Goal: Transaction & Acquisition: Purchase product/service

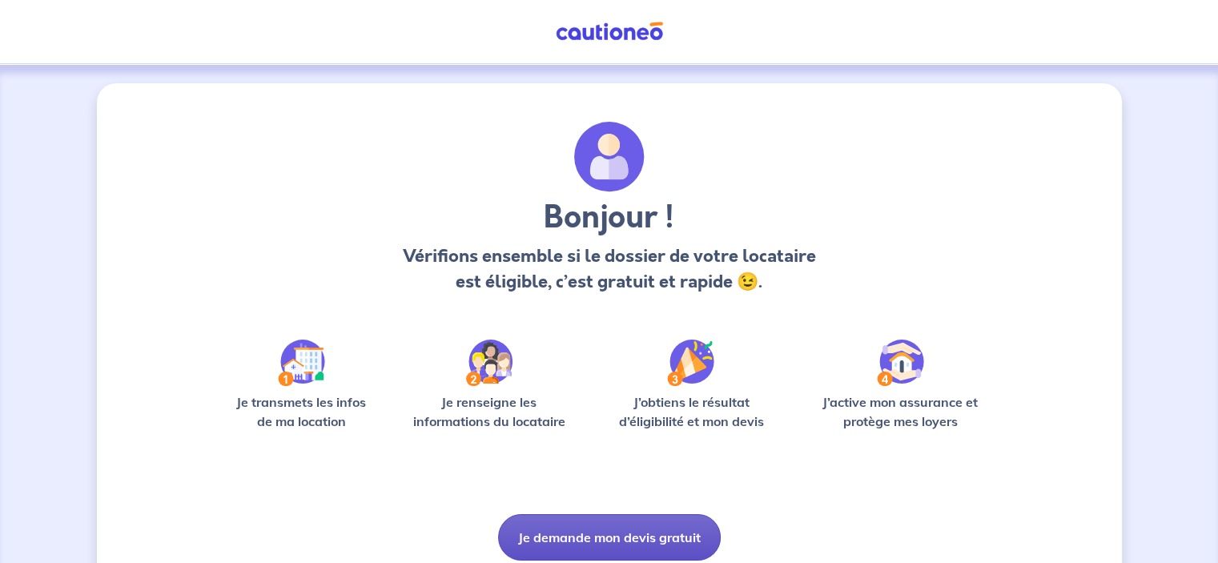
click at [612, 537] on button "Je demande mon devis gratuit" at bounding box center [609, 537] width 223 height 46
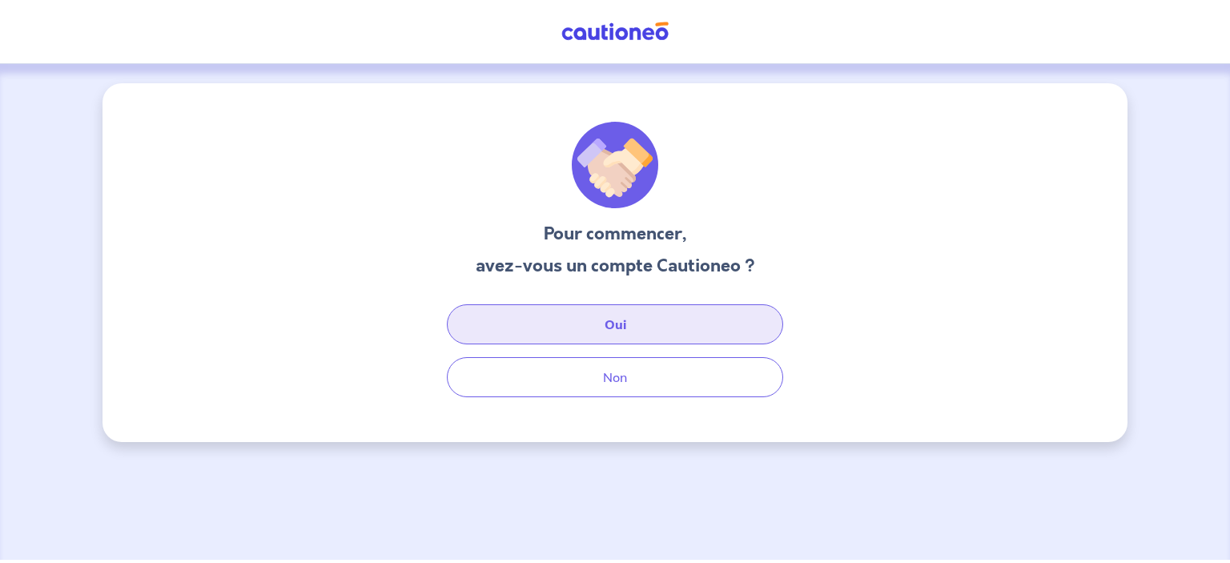
click at [615, 324] on button "Oui" at bounding box center [615, 324] width 336 height 40
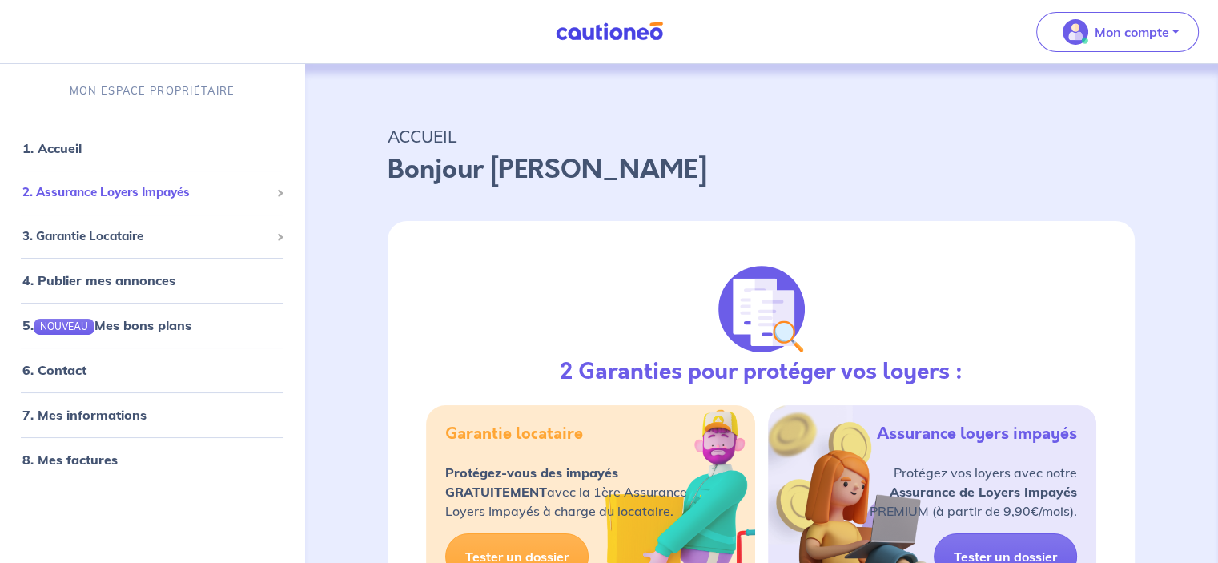
click at [178, 195] on span "2. Assurance Loyers Impayés" at bounding box center [145, 192] width 247 height 18
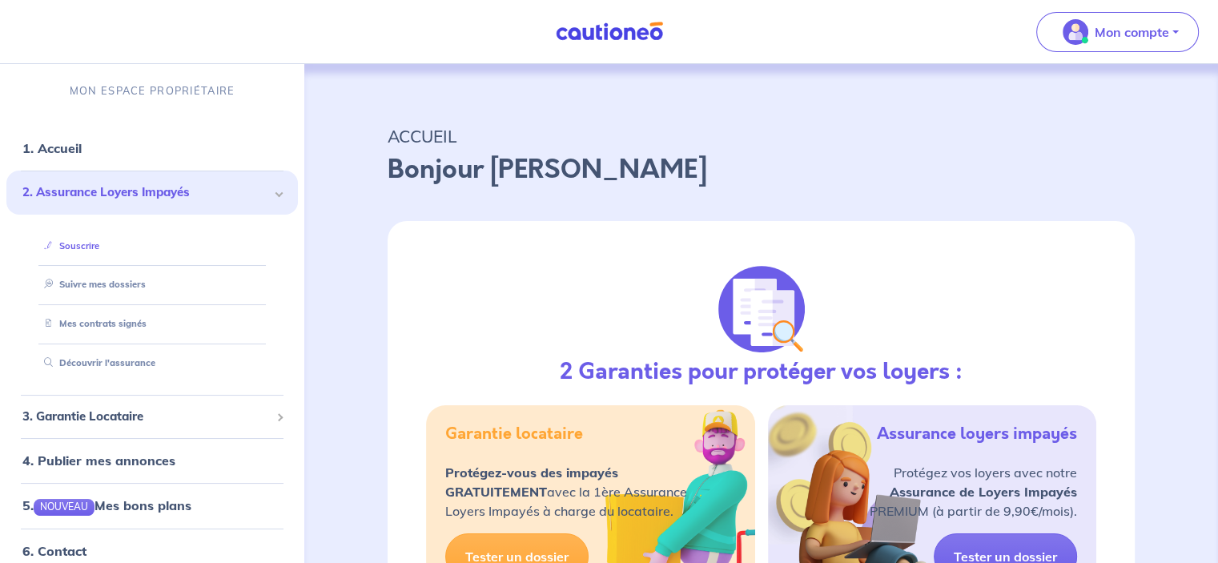
click at [82, 245] on link "Souscrire" at bounding box center [69, 245] width 62 height 11
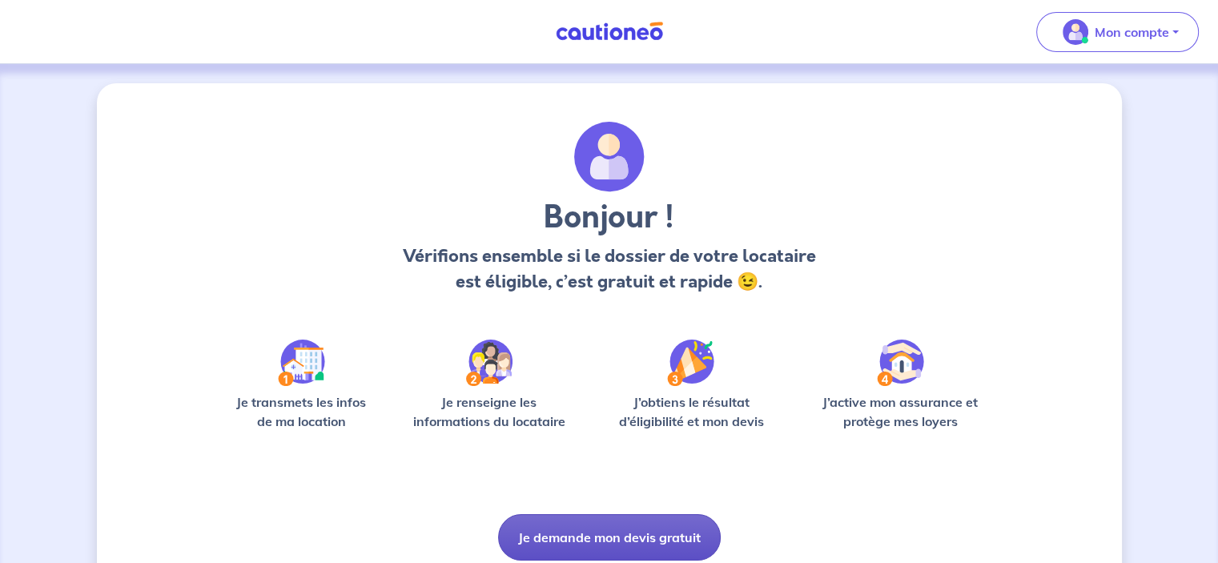
click at [624, 537] on button "Je demande mon devis gratuit" at bounding box center [609, 537] width 223 height 46
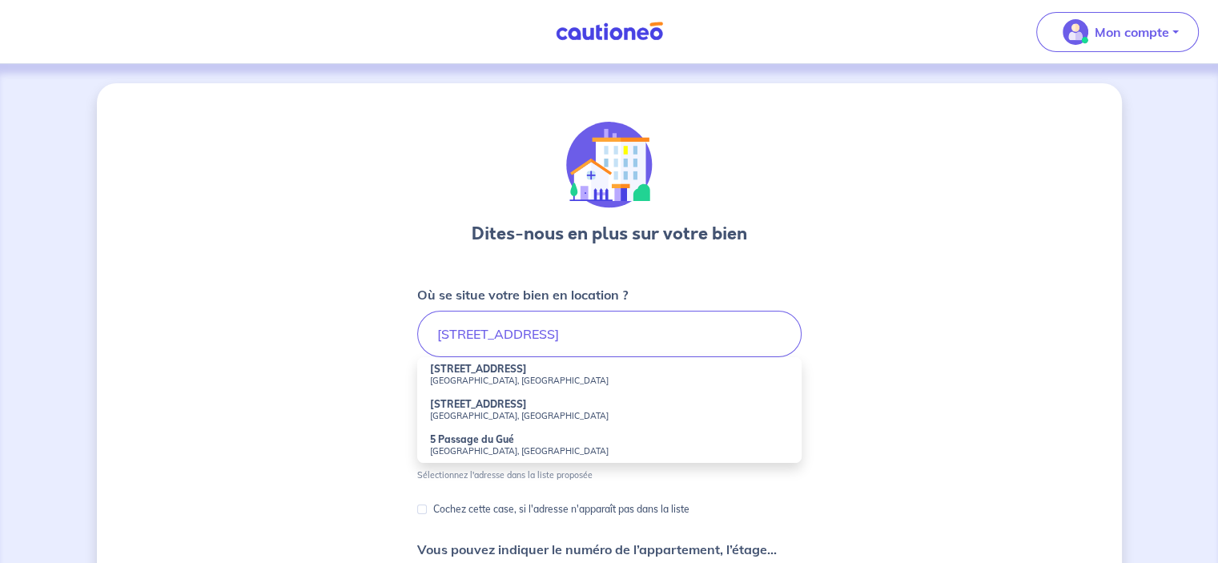
click at [472, 375] on small "[GEOGRAPHIC_DATA], [GEOGRAPHIC_DATA]" at bounding box center [609, 380] width 359 height 11
type input "[STREET_ADDRESS]"
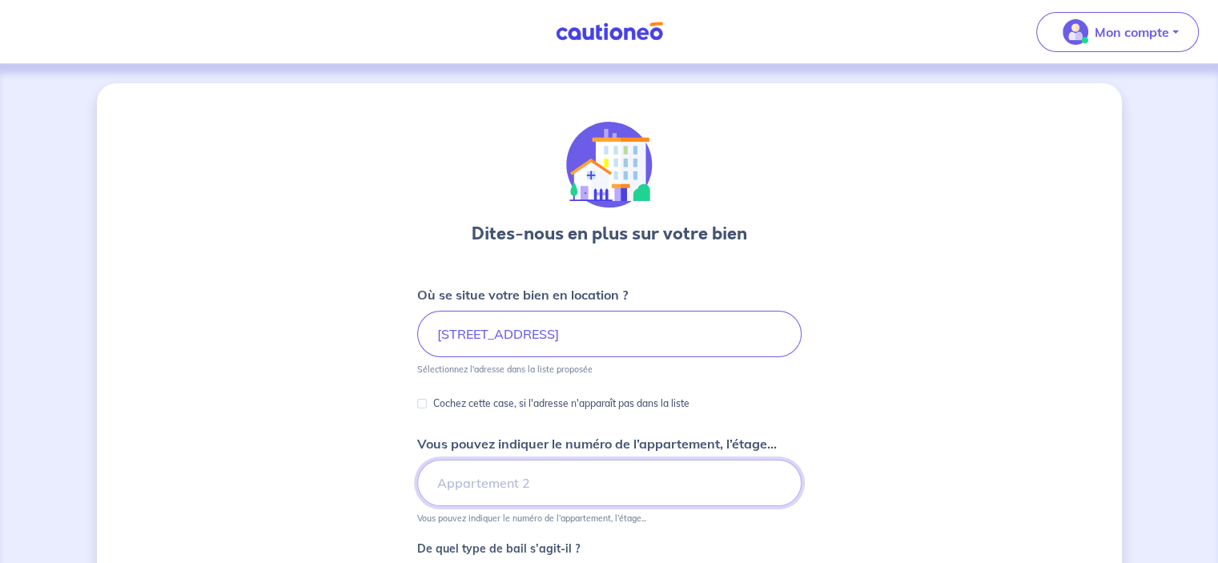
click at [467, 492] on input "Vous pouvez indiquer le numéro de l’appartement, l’étage..." at bounding box center [609, 482] width 384 height 46
type input "1"
type input "ETAGE 1"
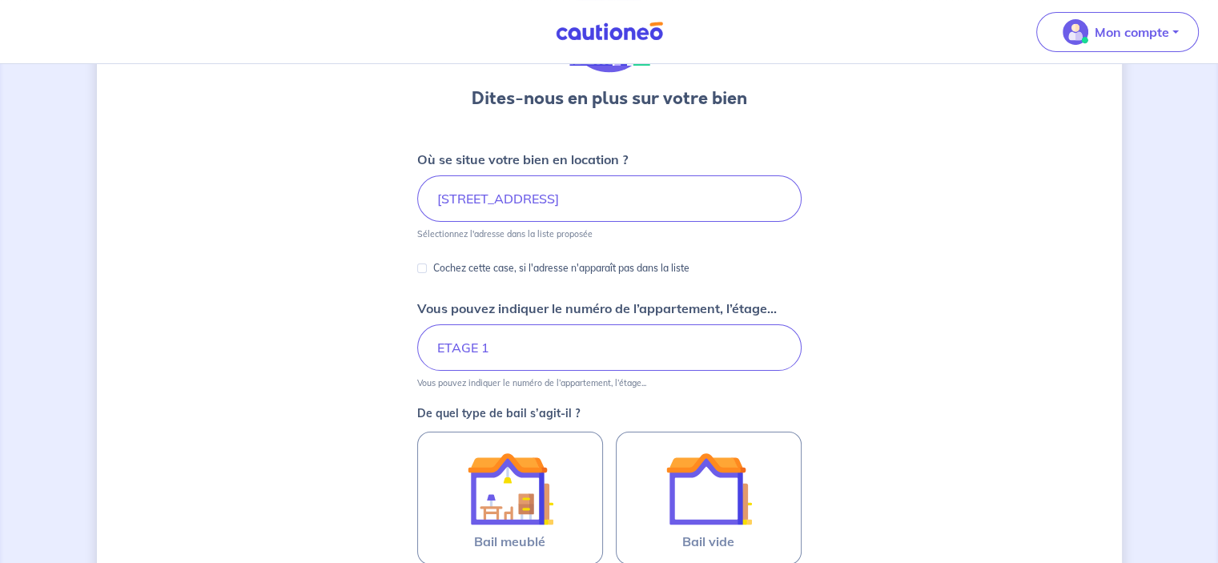
scroll to position [160, 0]
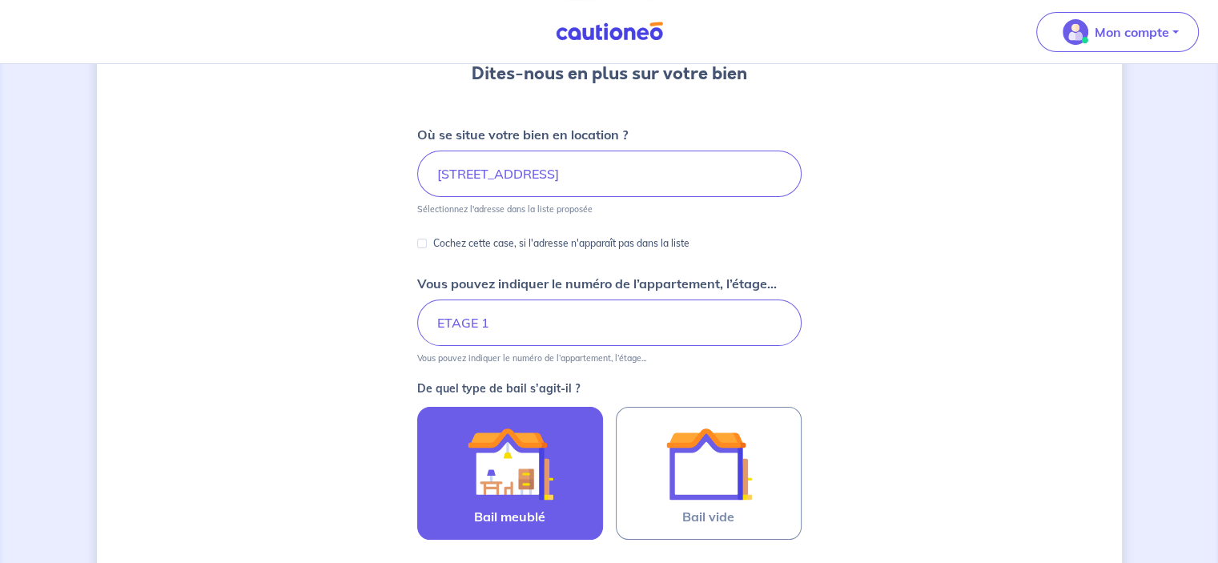
click at [540, 476] on img at bounding box center [510, 463] width 86 height 86
click at [0, 0] on input "Bail meublé" at bounding box center [0, 0] width 0 height 0
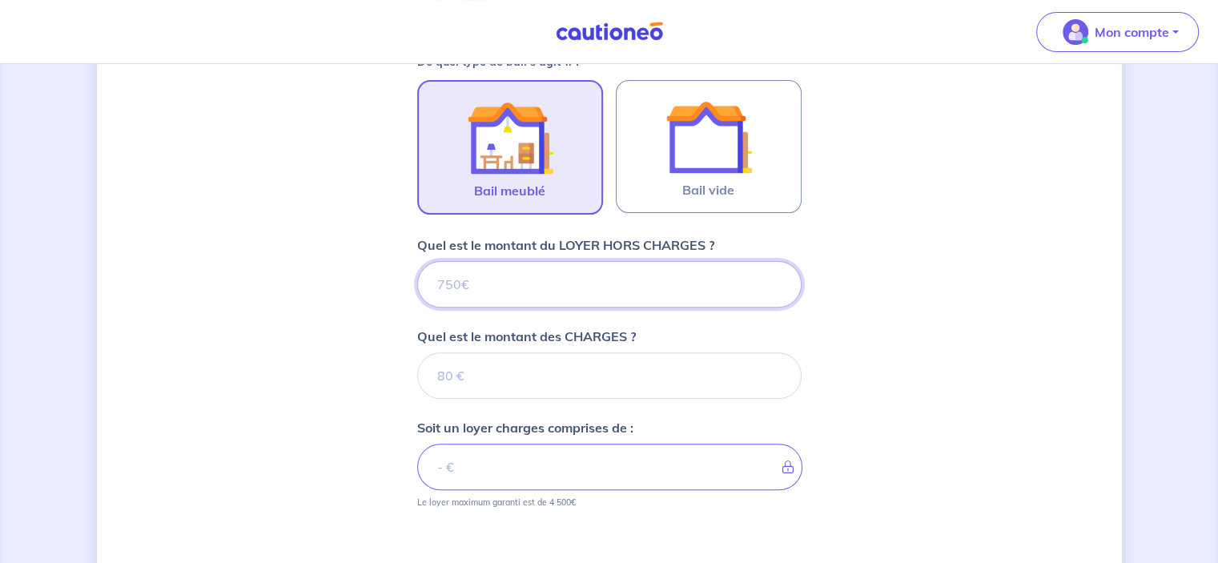
scroll to position [488, 0]
type input "117"
type input "1170"
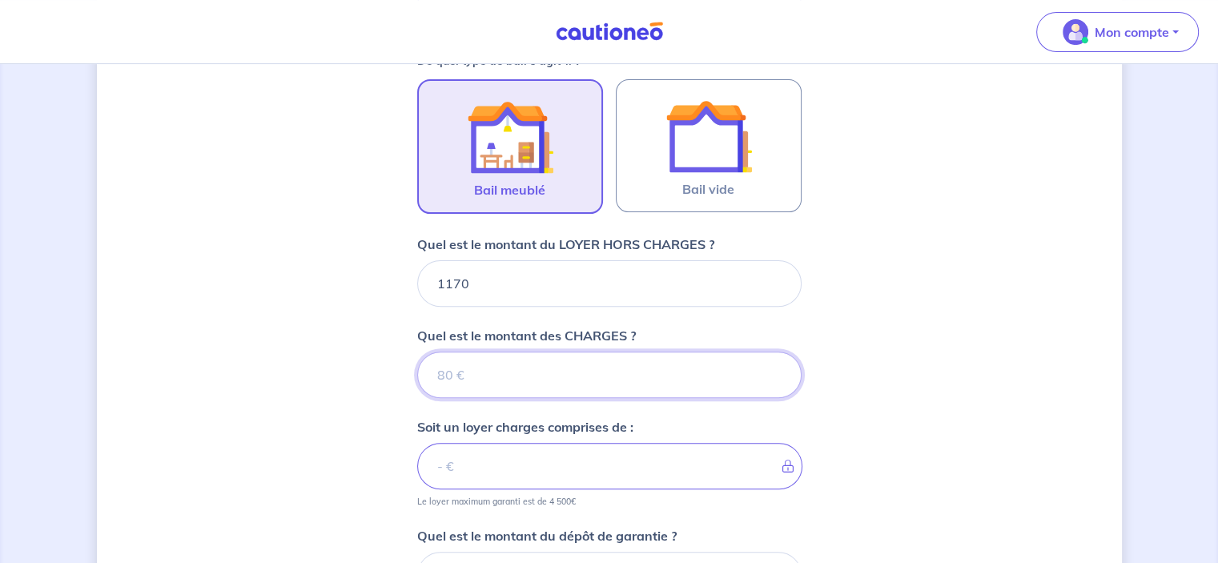
click at [445, 371] on input "Quel est le montant des CHARGES ?" at bounding box center [609, 374] width 384 height 46
type input "80"
type input "1250"
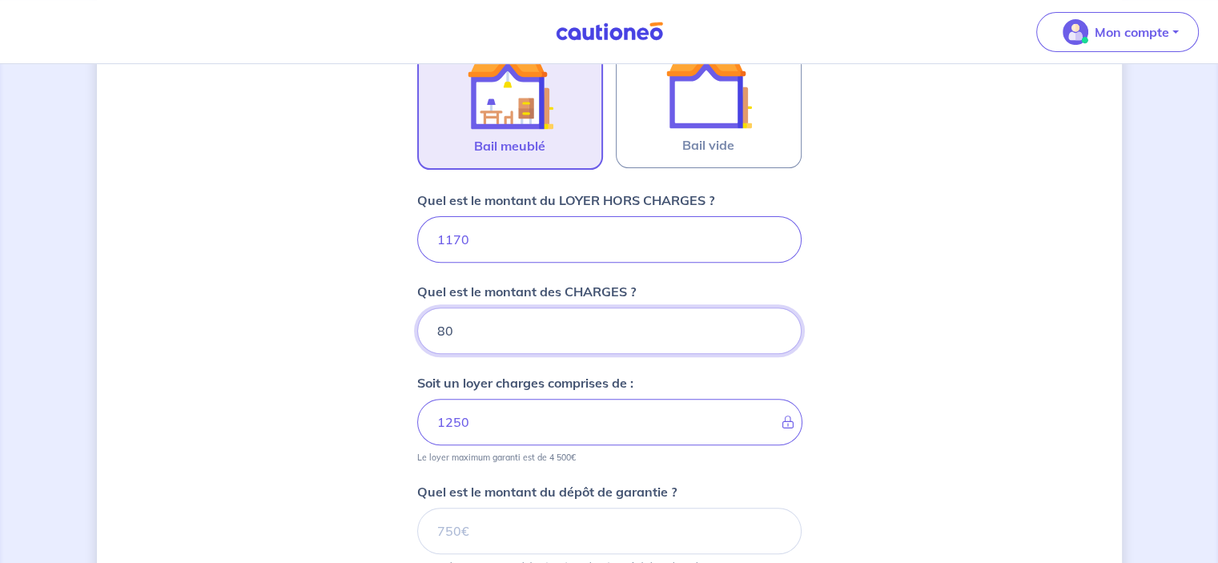
scroll to position [568, 0]
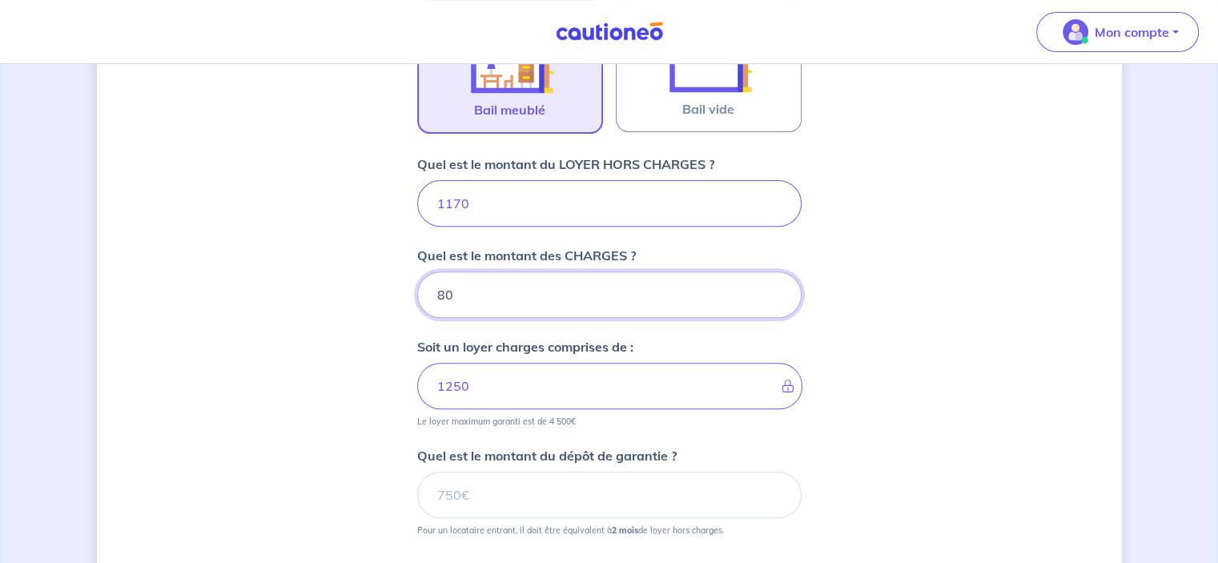
type input "80"
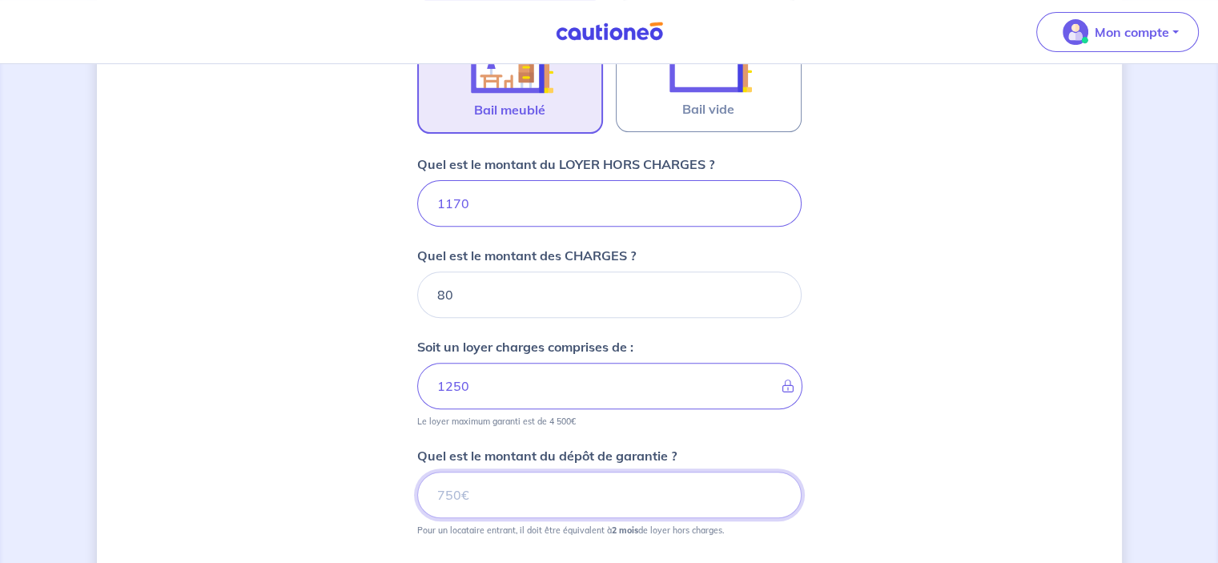
click at [442, 492] on input "Quel est le montant du dépôt de garantie ?" at bounding box center [609, 494] width 384 height 46
type input "1"
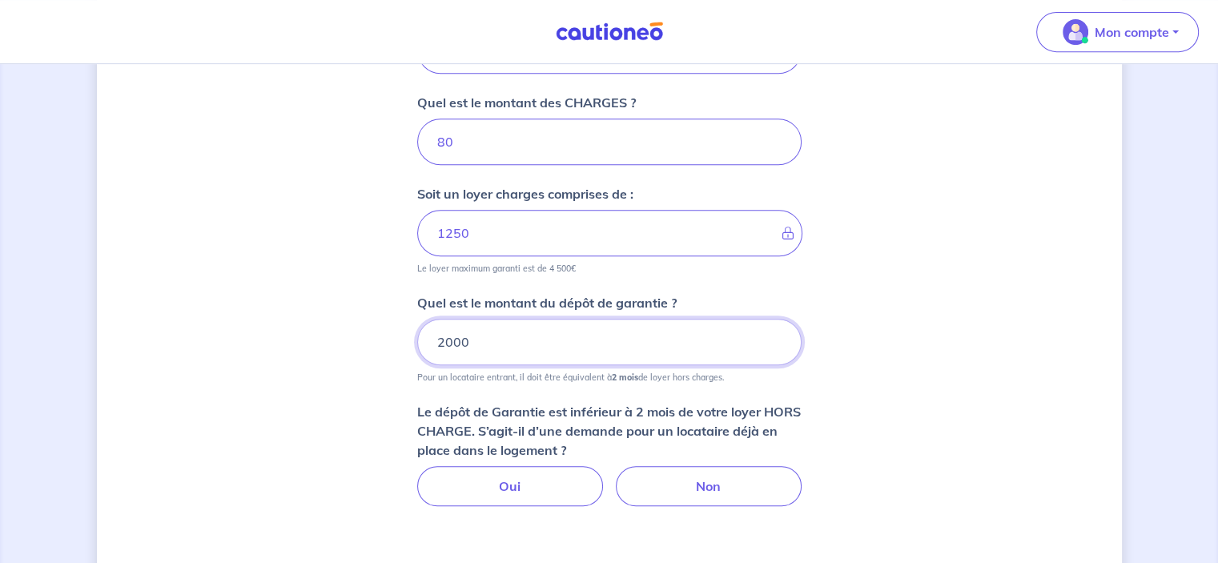
scroll to position [808, 0]
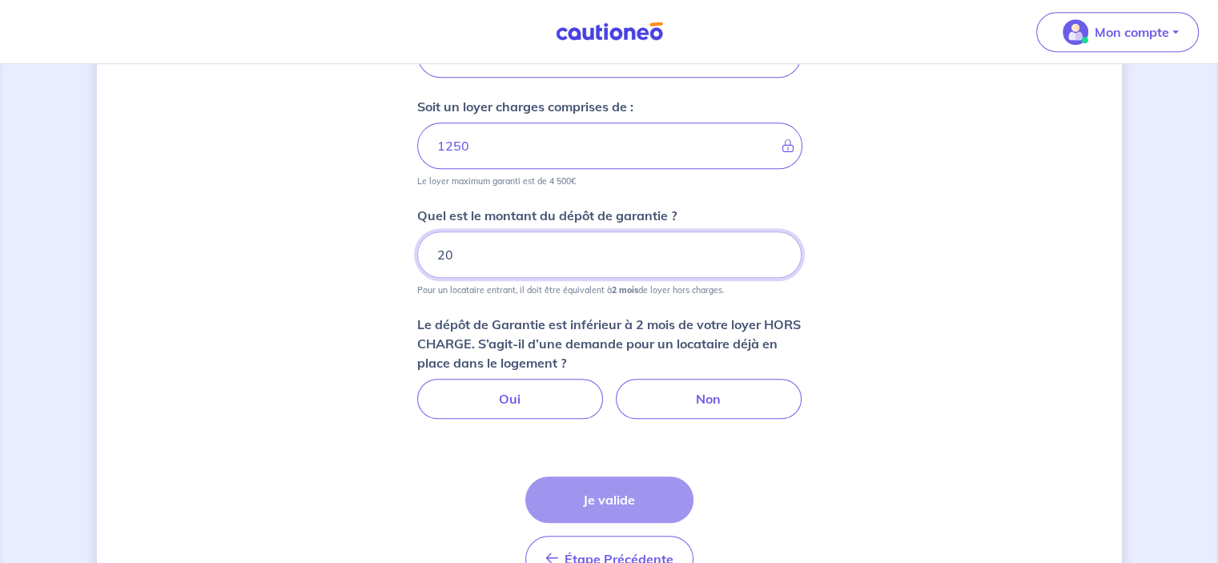
type input "2"
type input "1000"
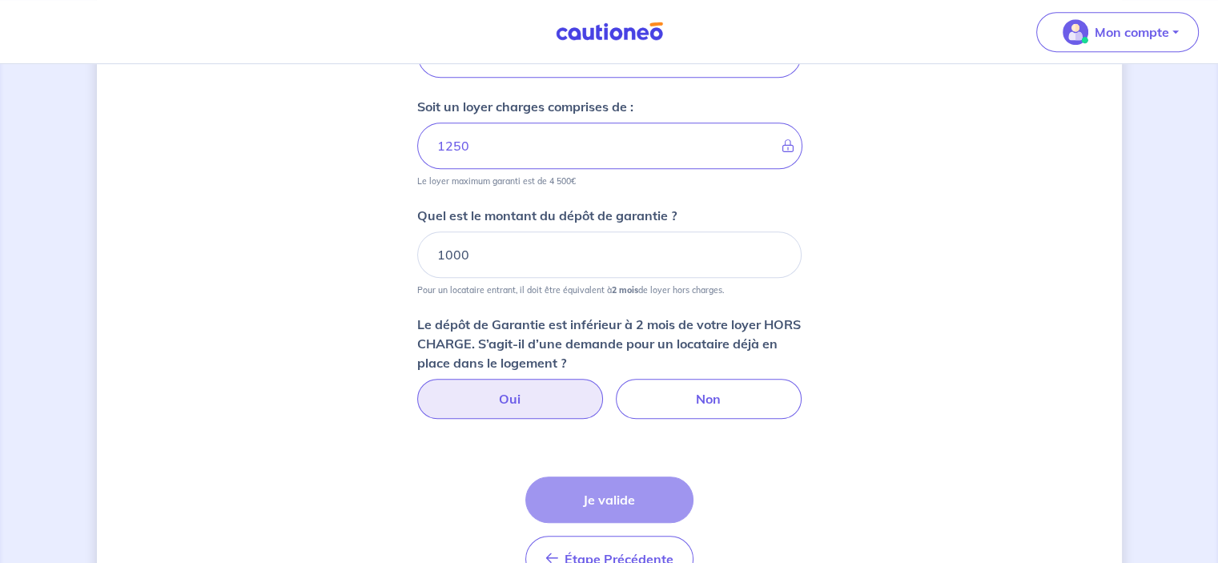
click at [528, 396] on label "Oui" at bounding box center [510, 399] width 186 height 40
click at [604, 389] on input "Oui" at bounding box center [609, 384] width 10 height 10
radio input "true"
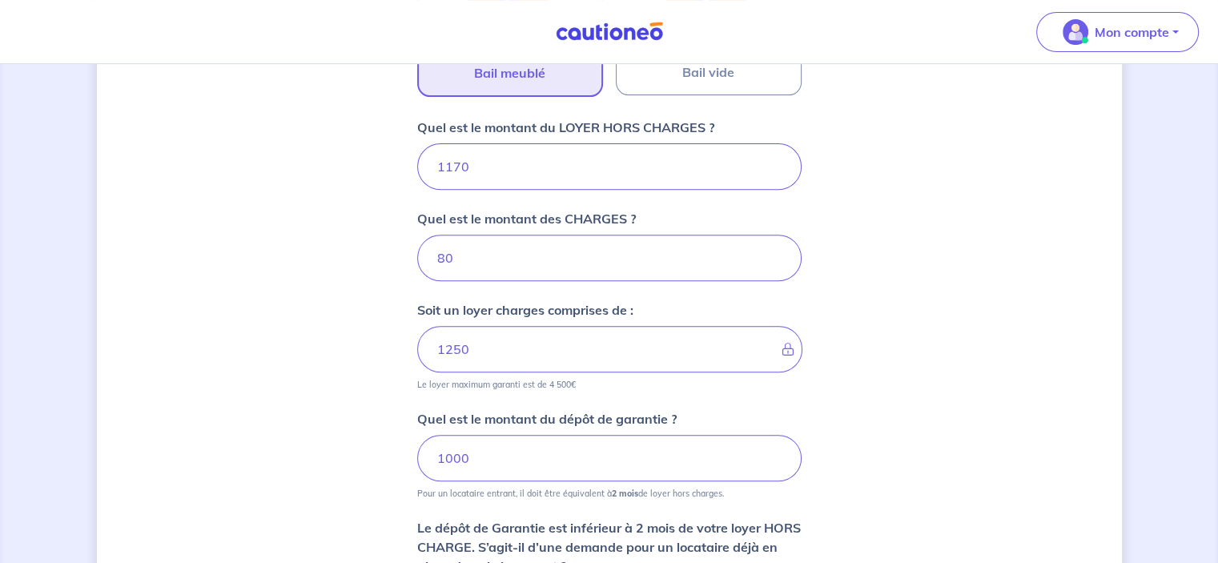
scroll to position [648, 0]
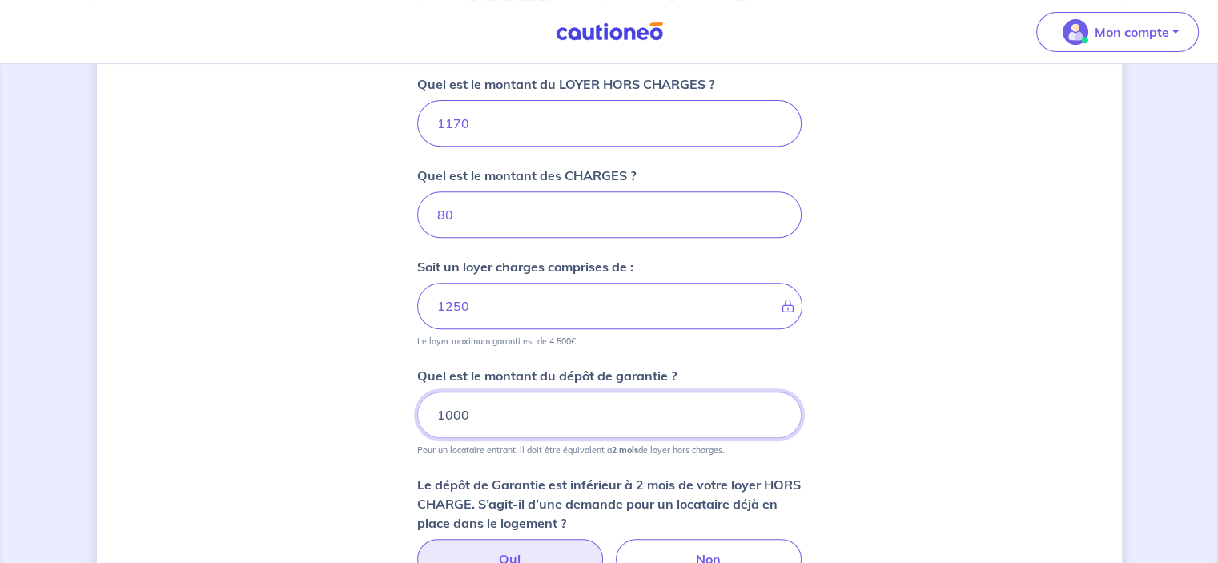
drag, startPoint x: 476, startPoint y: 409, endPoint x: 423, endPoint y: 410, distance: 53.6
click at [423, 410] on input "1000" at bounding box center [609, 414] width 384 height 46
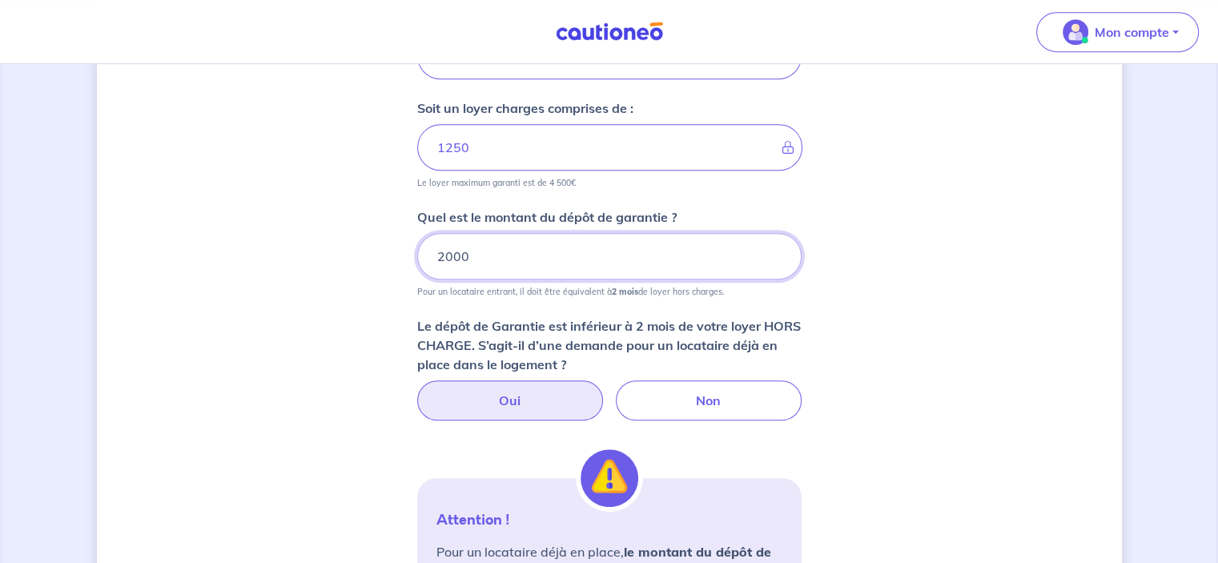
scroll to position [808, 0]
type input "2000"
click at [510, 393] on label "Oui" at bounding box center [510, 399] width 186 height 40
click at [604, 389] on input "Oui" at bounding box center [609, 384] width 10 height 10
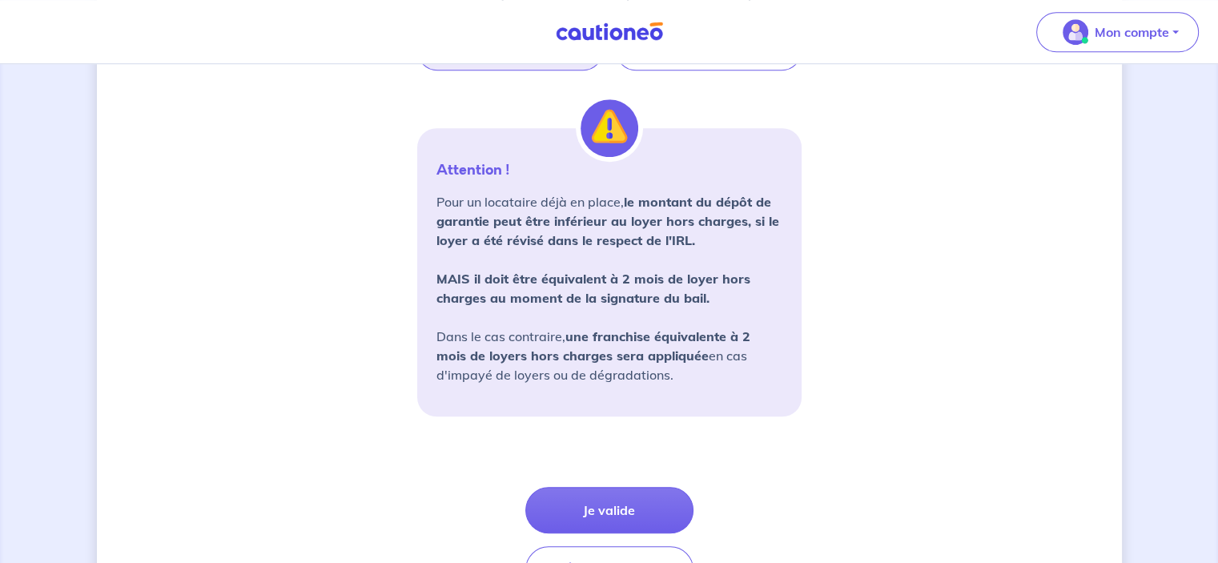
scroll to position [1258, 0]
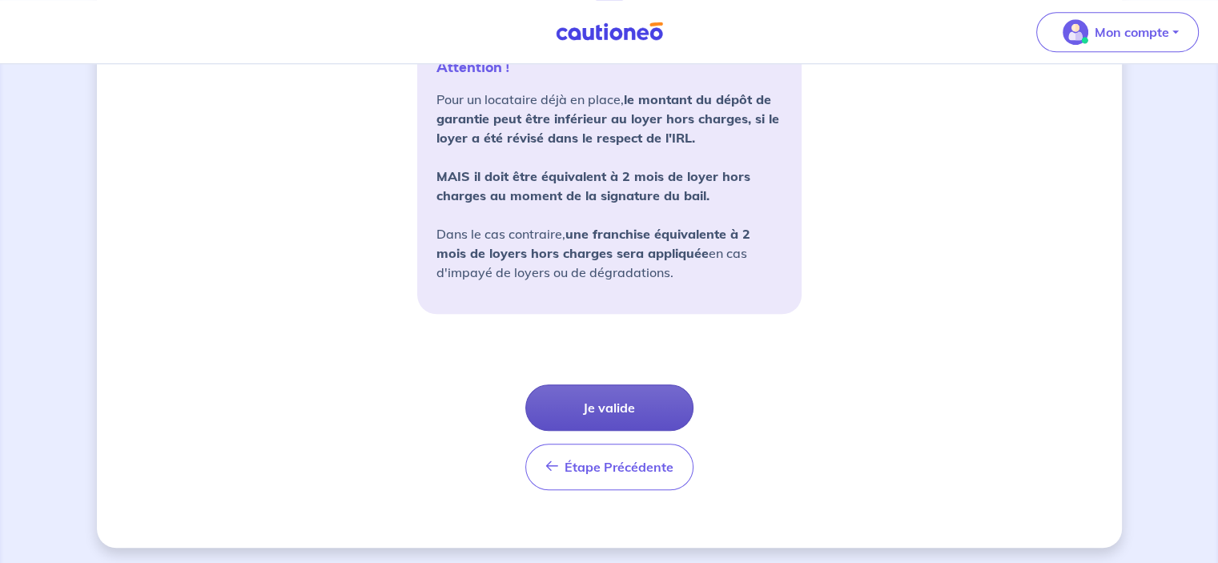
click at [614, 405] on button "Je valide" at bounding box center [609, 407] width 168 height 46
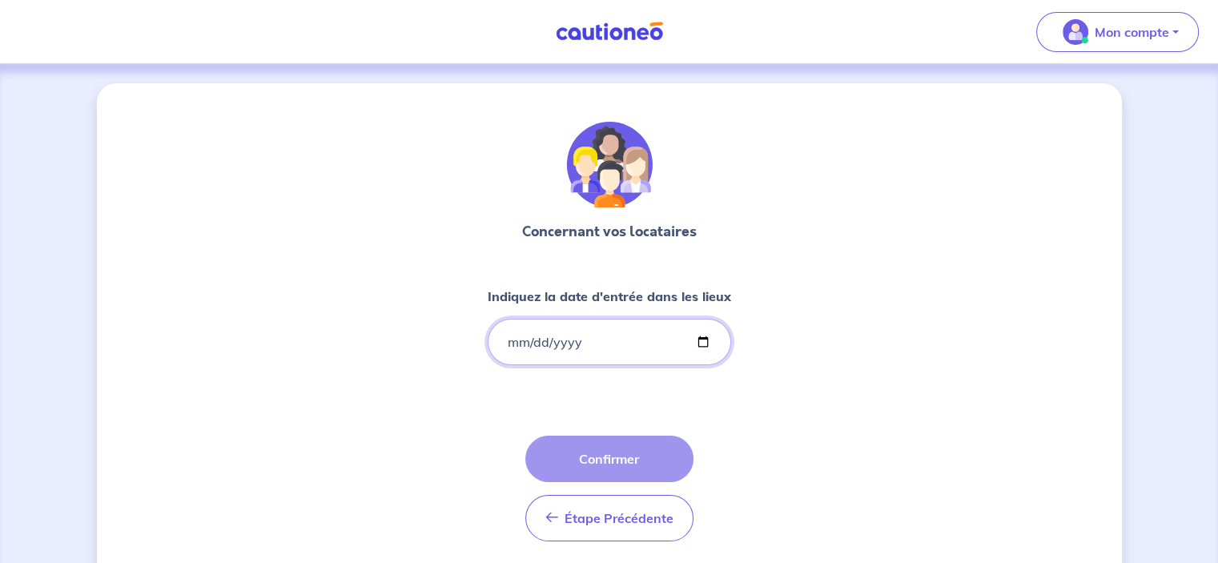
click at [514, 346] on input "Indiquez la date d'entrée dans les lieux" at bounding box center [609, 342] width 243 height 46
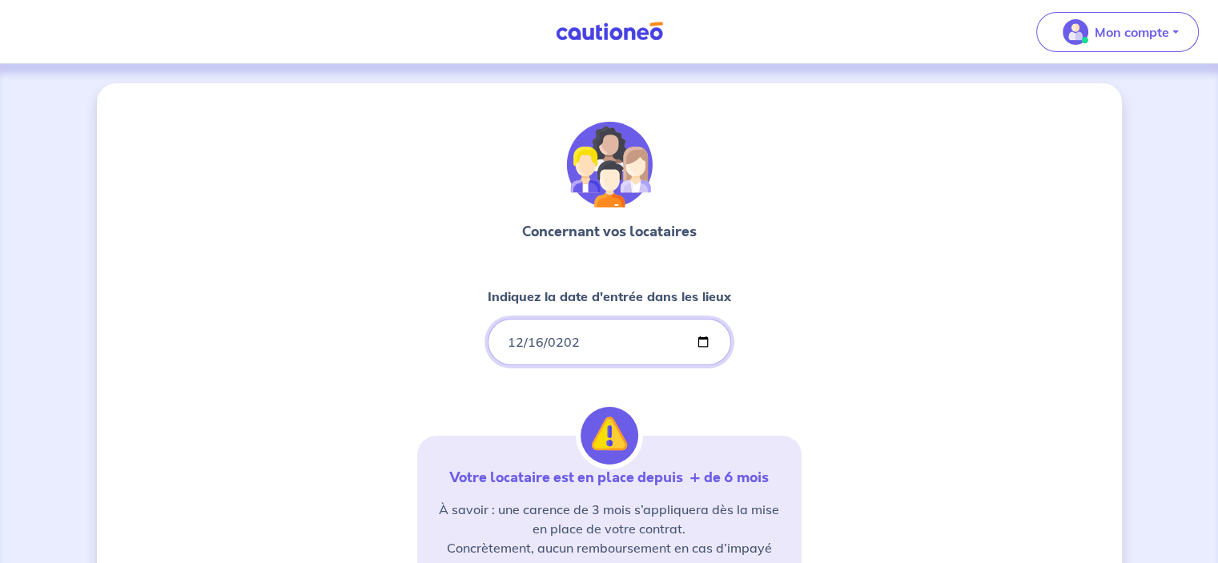
type input "[DATE]"
click at [616, 361] on input "[DATE]" at bounding box center [609, 342] width 243 height 46
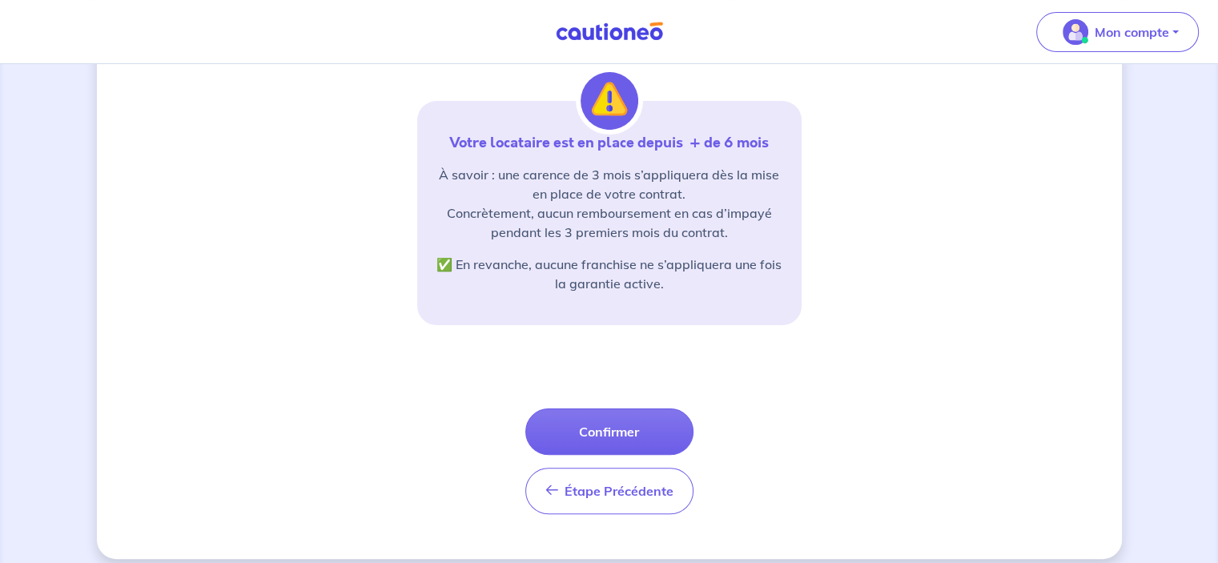
scroll to position [349, 0]
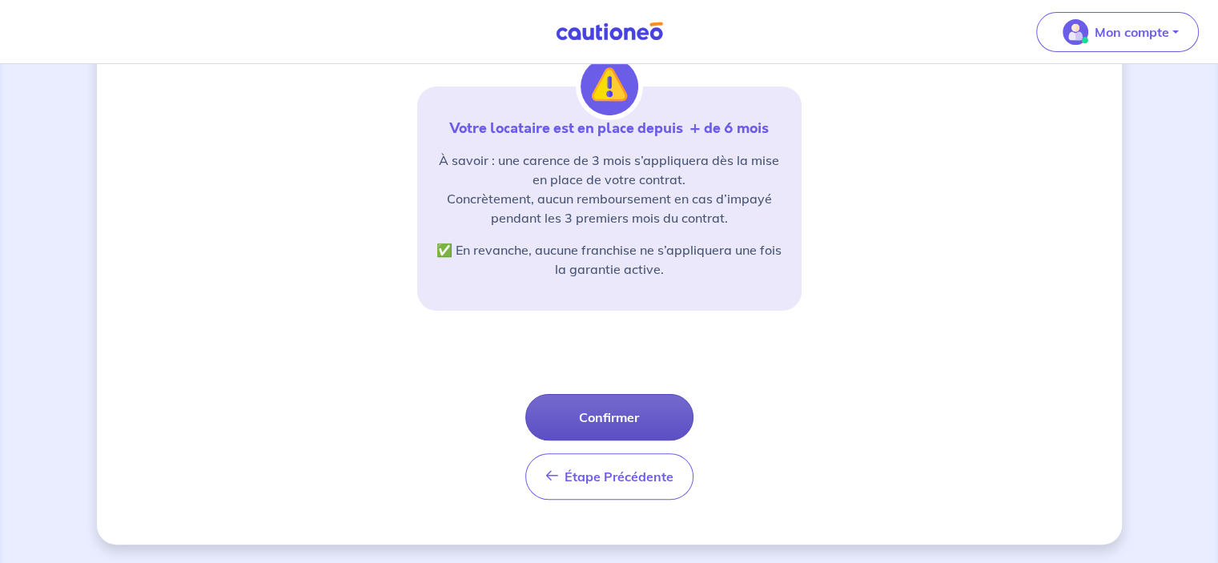
click at [616, 419] on button "Confirmer" at bounding box center [609, 417] width 168 height 46
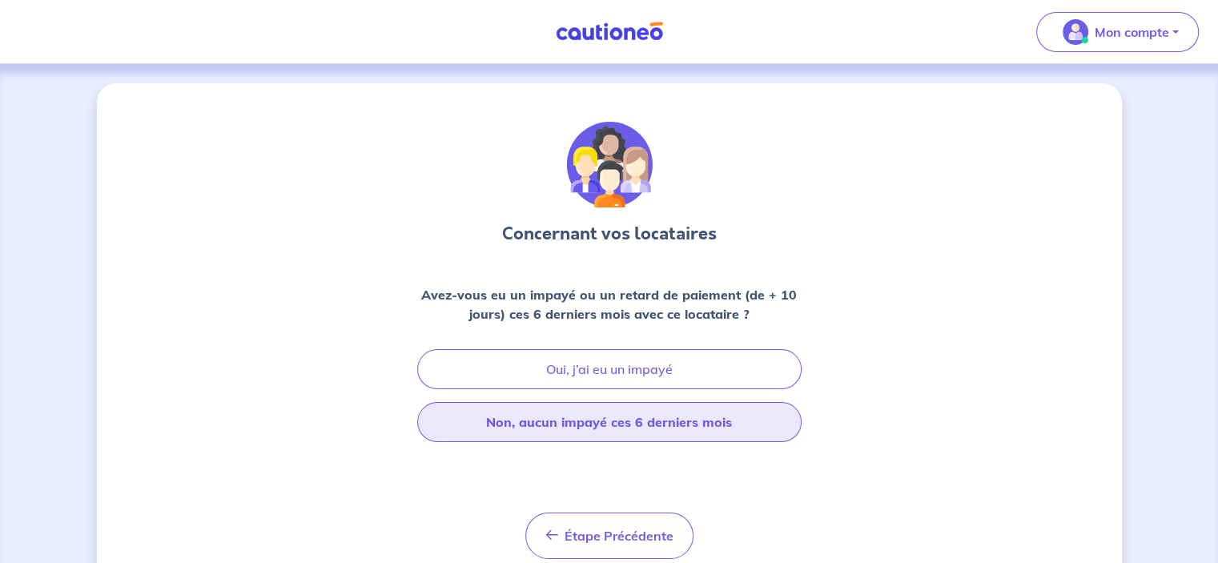
click at [618, 422] on button "Non, aucun impayé ces 6 derniers mois" at bounding box center [609, 422] width 384 height 40
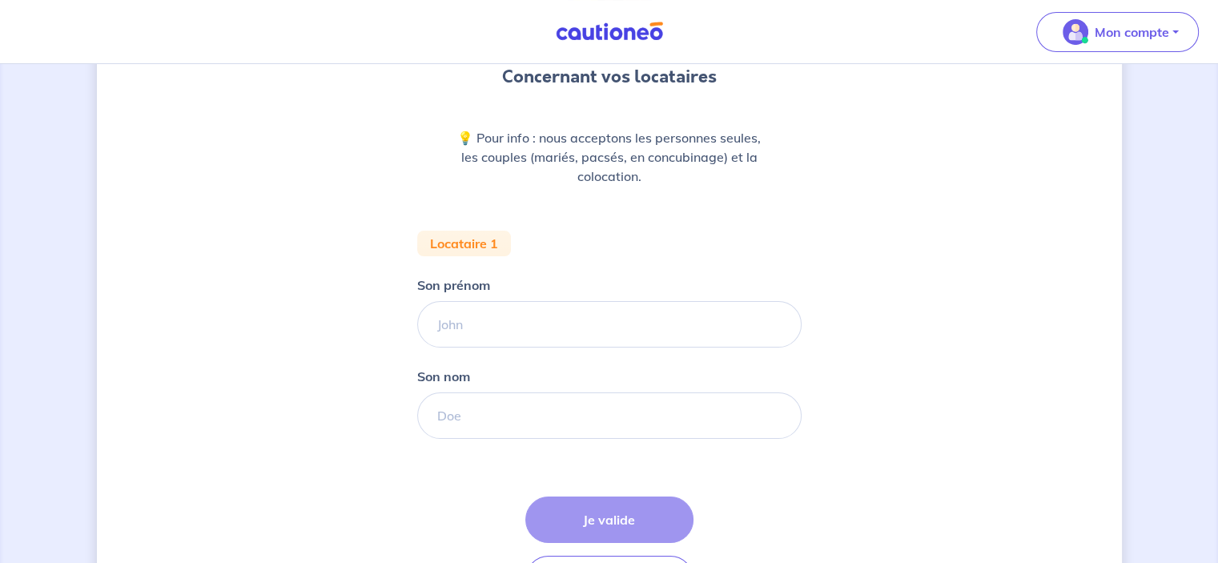
scroll to position [160, 0]
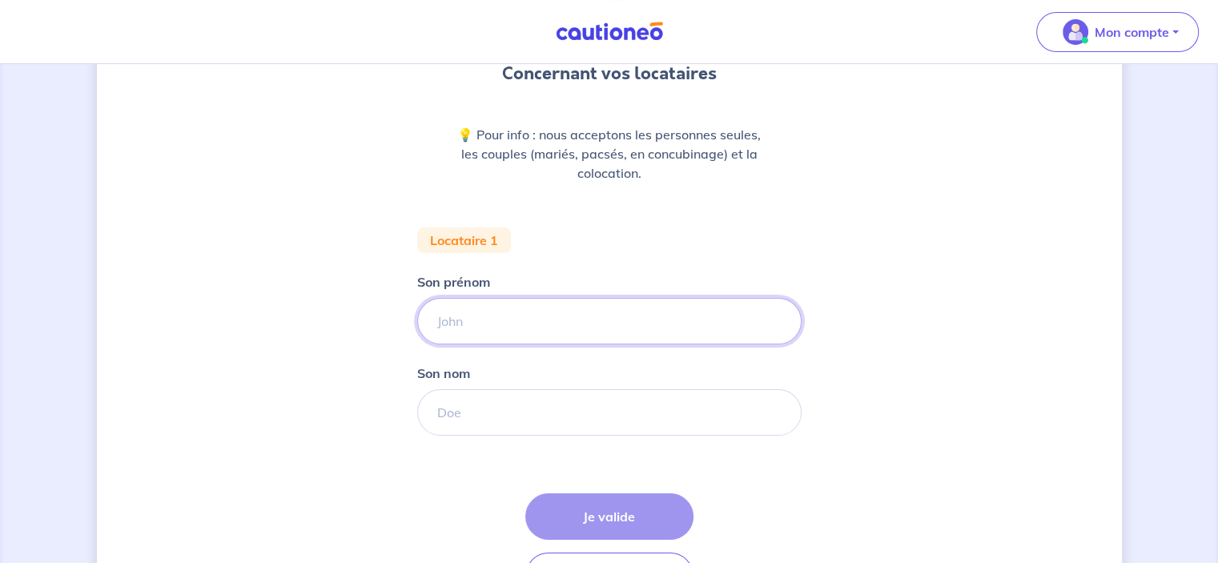
click at [459, 315] on input "Son prénom" at bounding box center [609, 321] width 384 height 46
type input "d"
type input "DIB"
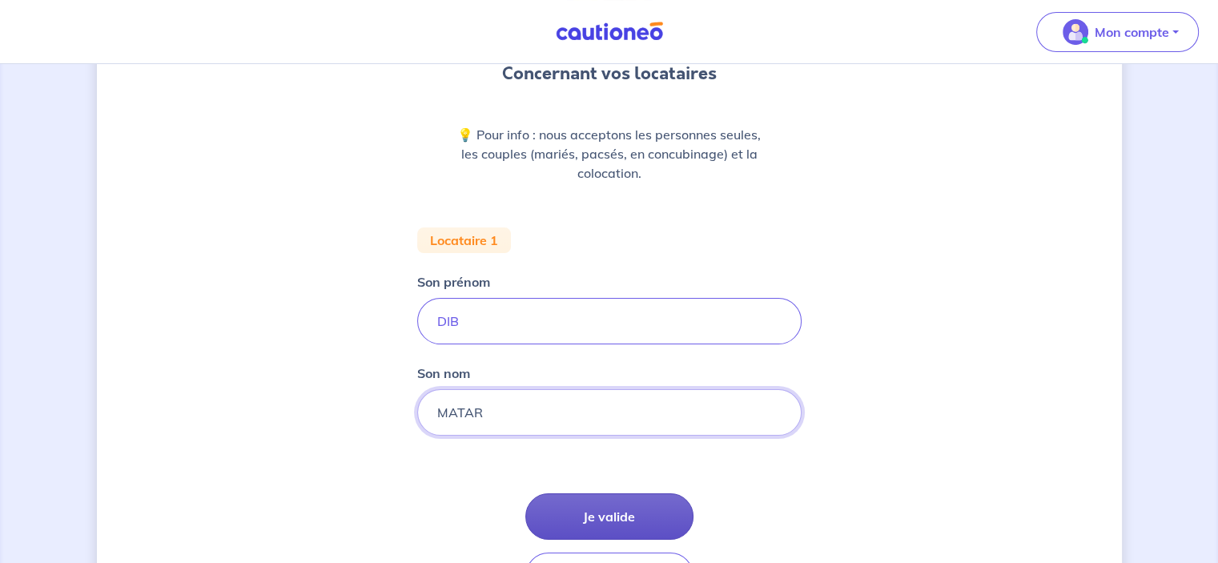
type input "MATAR"
click at [613, 505] on button "Je valide" at bounding box center [609, 516] width 168 height 46
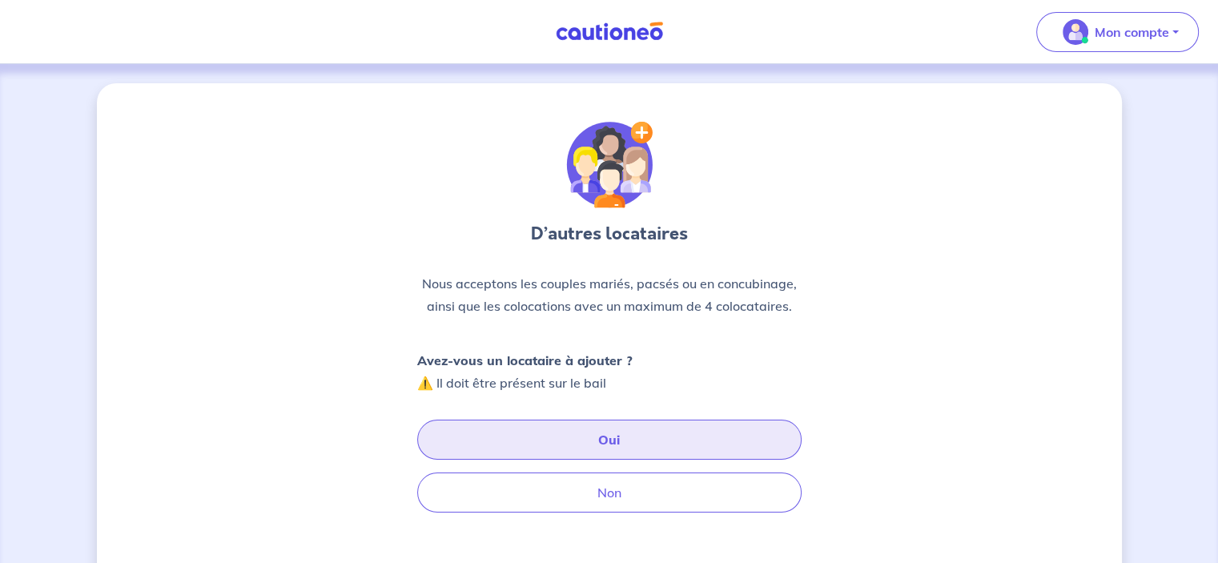
click at [602, 437] on button "Oui" at bounding box center [609, 439] width 384 height 40
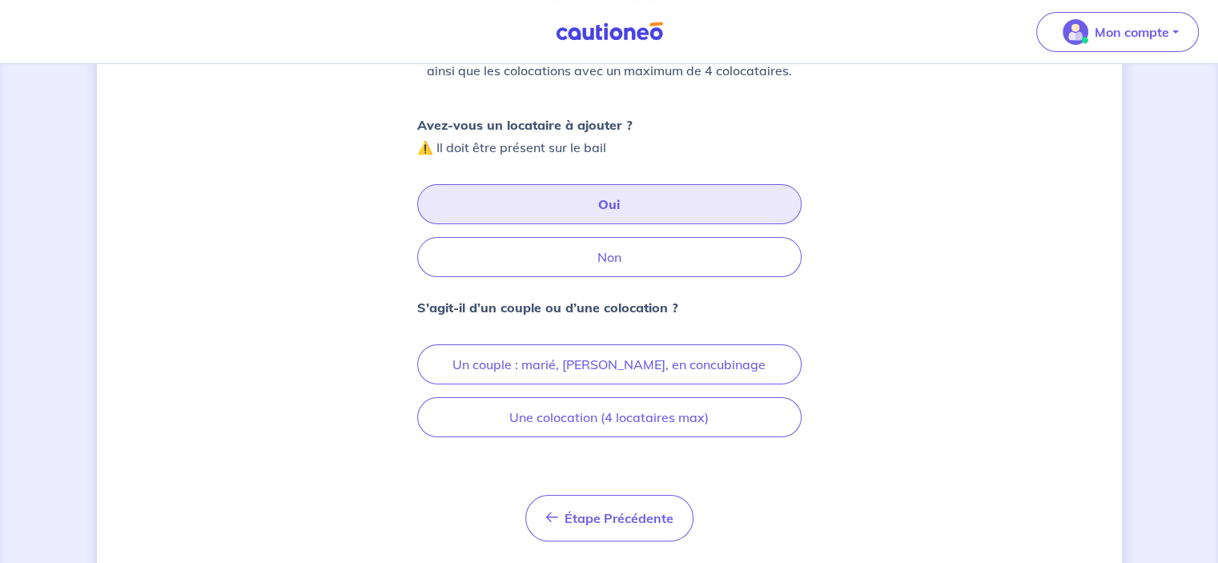
scroll to position [240, 0]
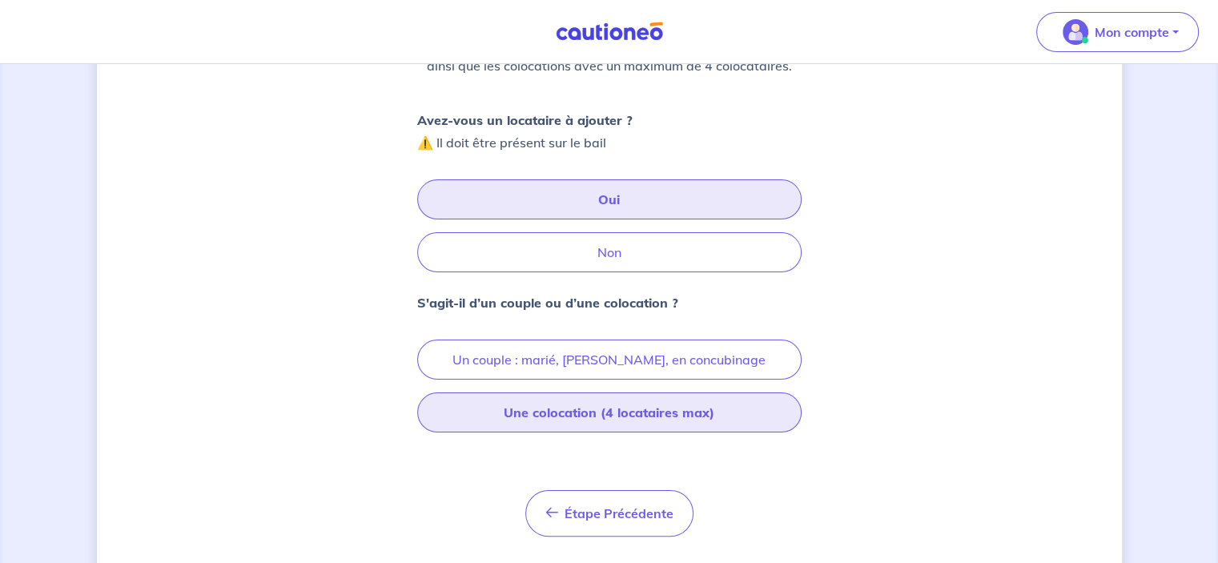
click at [580, 409] on button "Une colocation (4 locataires max)" at bounding box center [609, 412] width 384 height 40
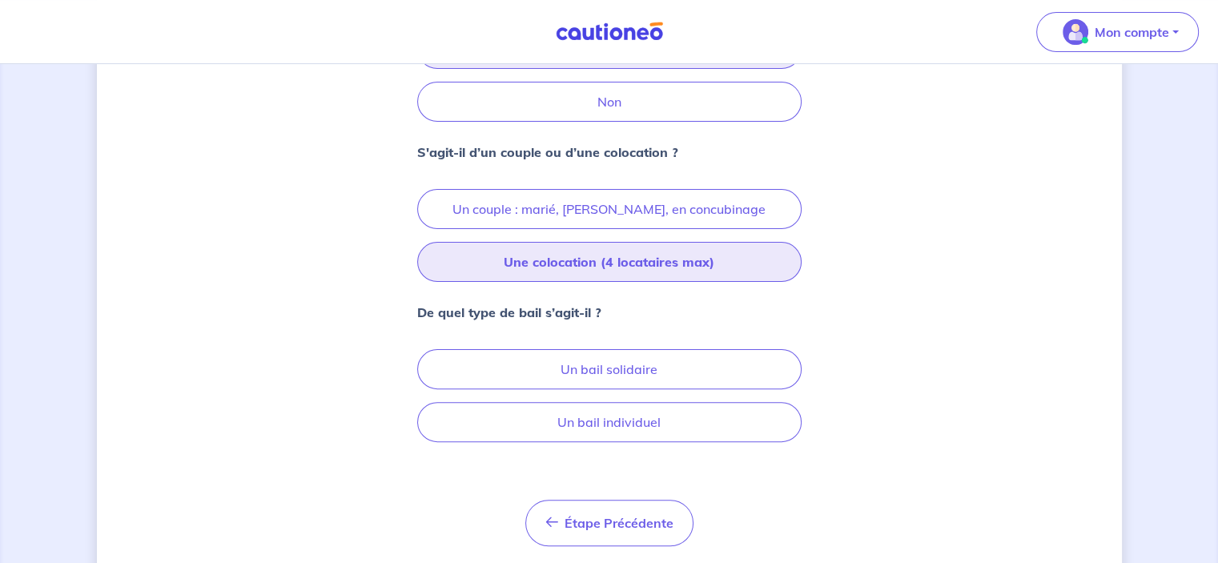
scroll to position [400, 0]
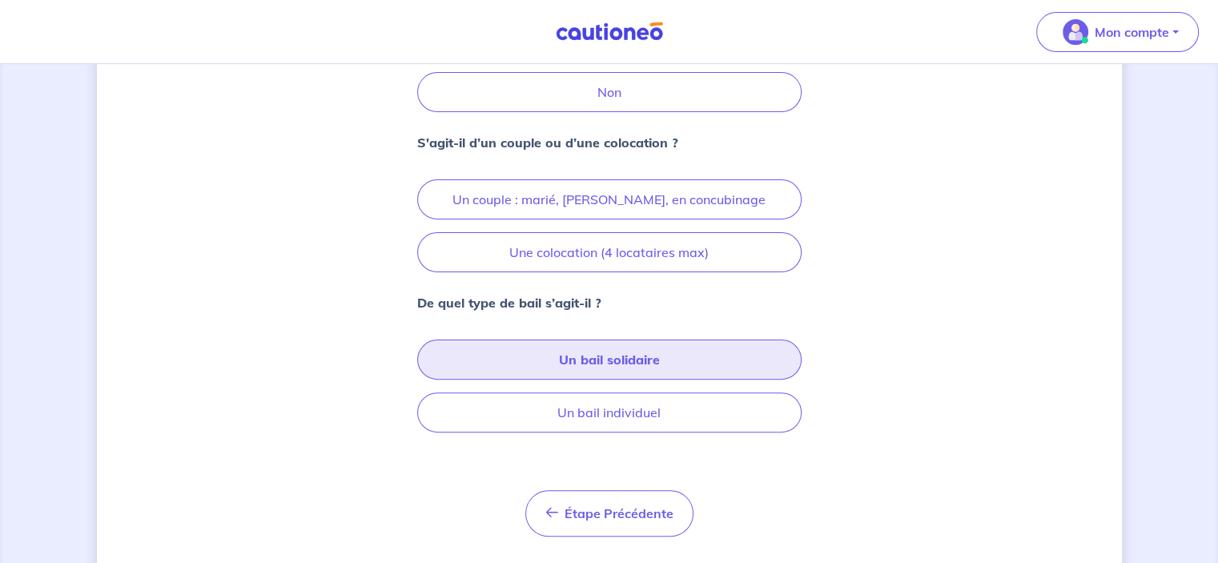
click at [598, 359] on button "Un bail solidaire" at bounding box center [609, 359] width 384 height 40
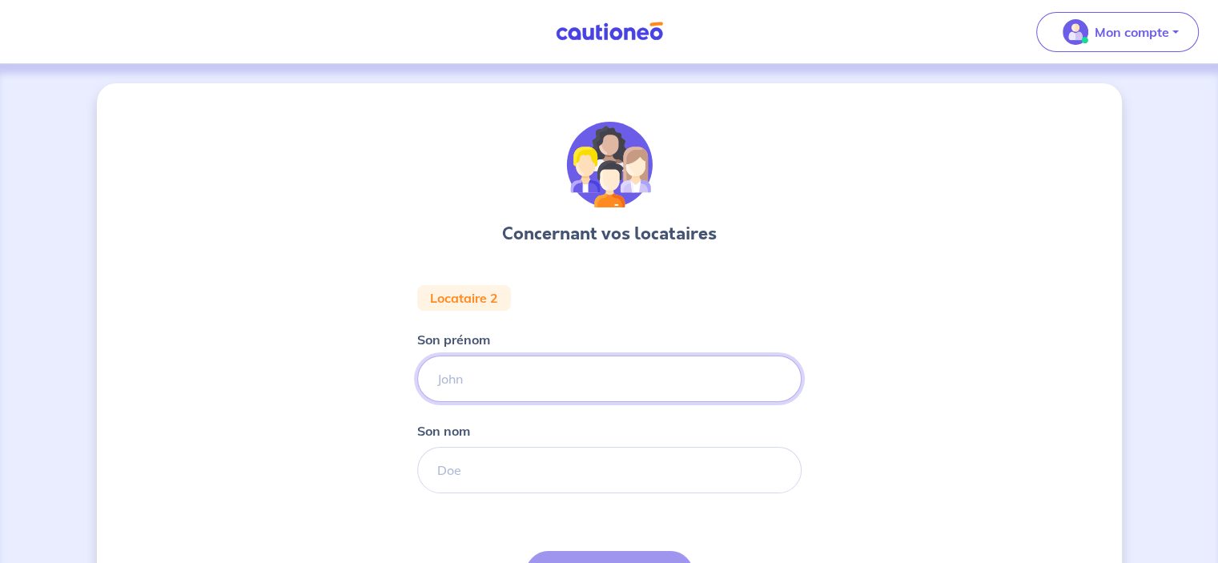
click at [512, 380] on input "Son prénom" at bounding box center [609, 378] width 384 height 46
drag, startPoint x: 512, startPoint y: 380, endPoint x: 401, endPoint y: 368, distance: 111.9
click at [401, 368] on div "Concernant vos locataires Locataire 2 Son prénom MATAR Son nom Étape Précédente…" at bounding box center [609, 398] width 1025 height 631
type input "KHODR"
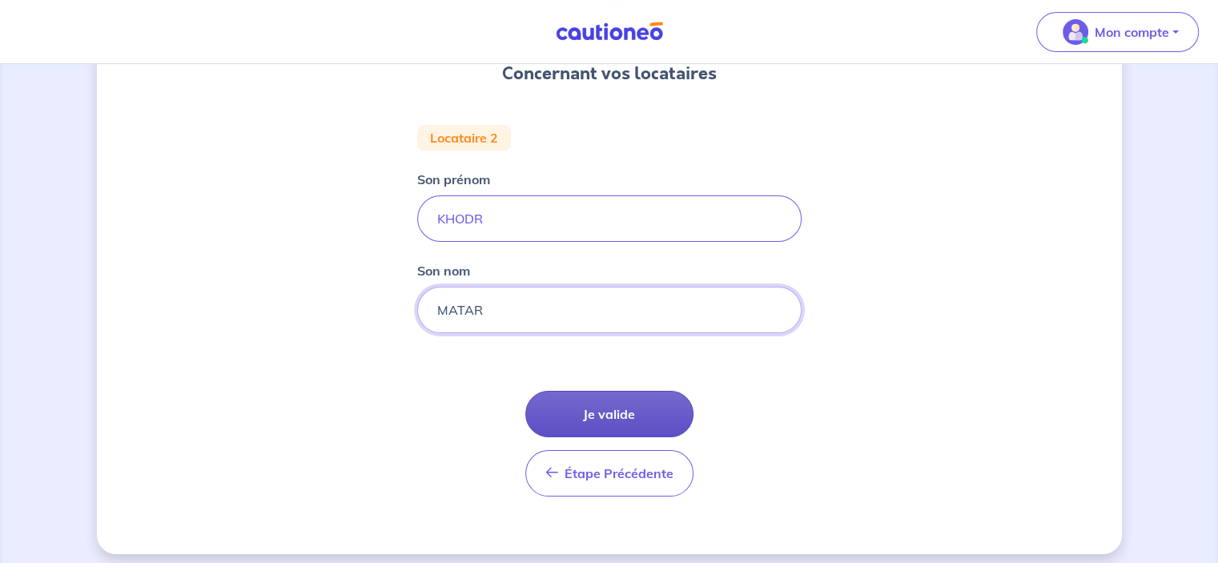
type input "MATAR"
click at [608, 407] on button "Je valide" at bounding box center [609, 414] width 168 height 46
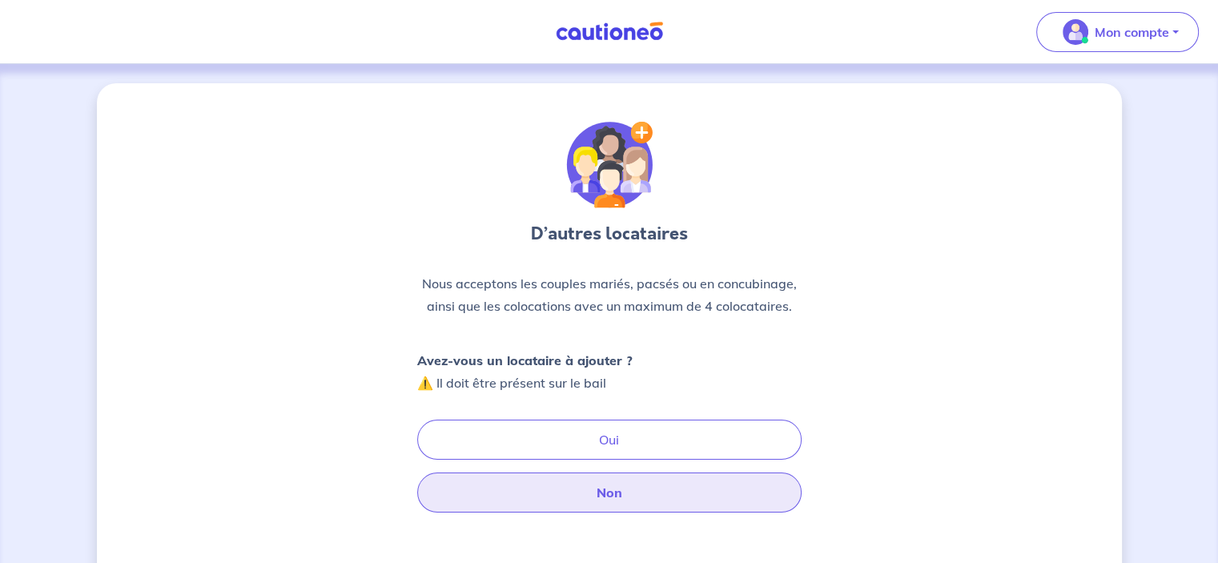
click at [612, 475] on button "Non" at bounding box center [609, 492] width 384 height 40
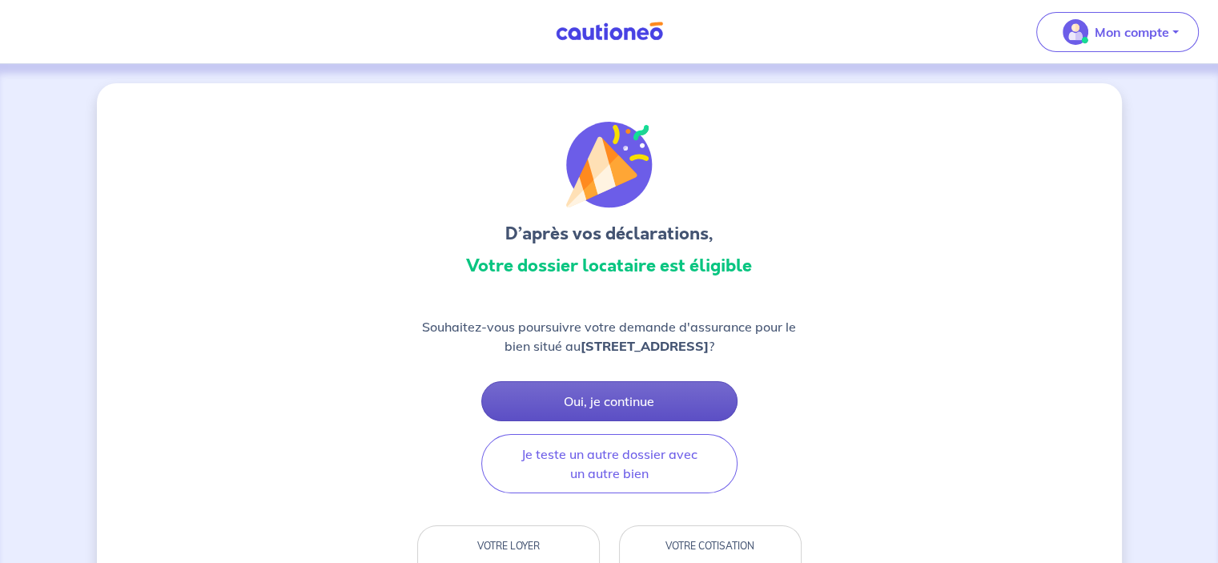
click at [627, 399] on button "Oui, je continue" at bounding box center [609, 401] width 256 height 40
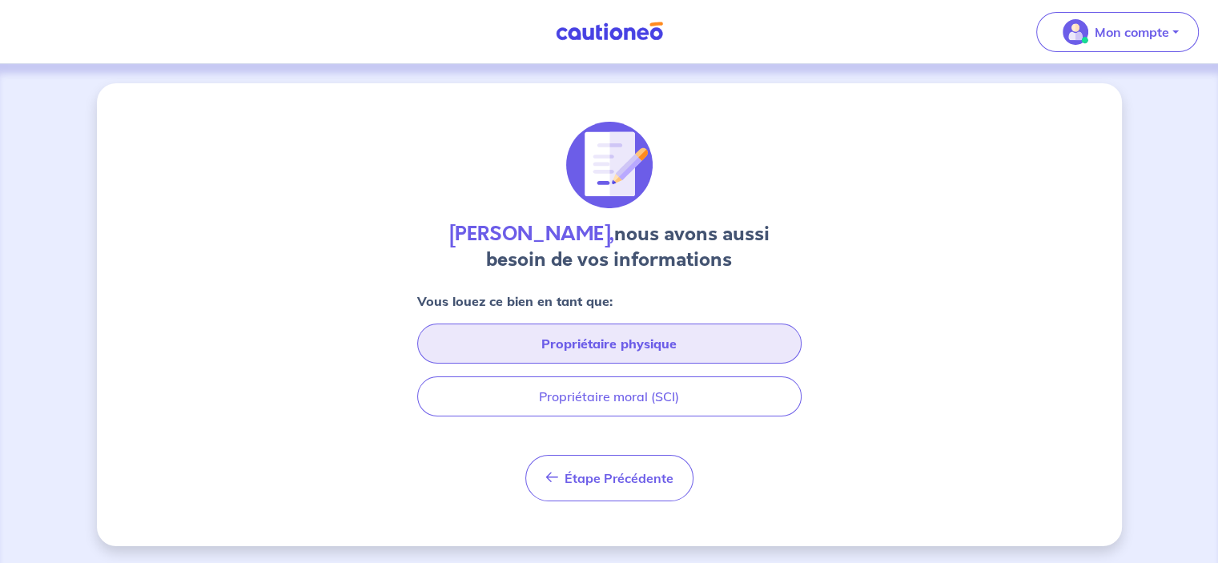
click at [621, 345] on button "Propriétaire physique" at bounding box center [609, 343] width 384 height 40
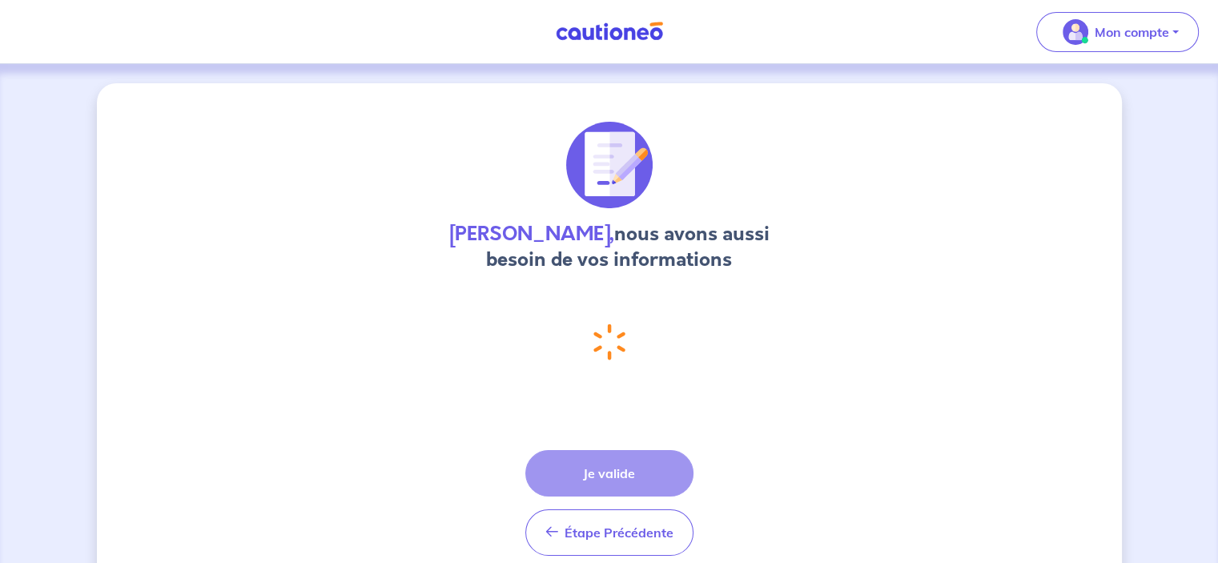
select select "FR"
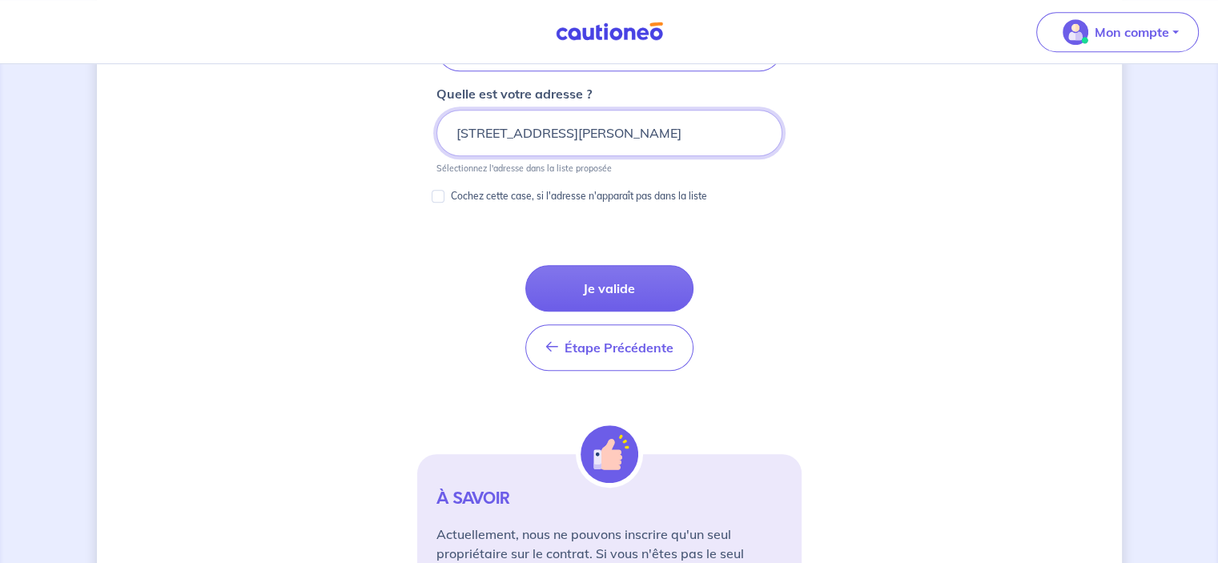
scroll to position [906, 0]
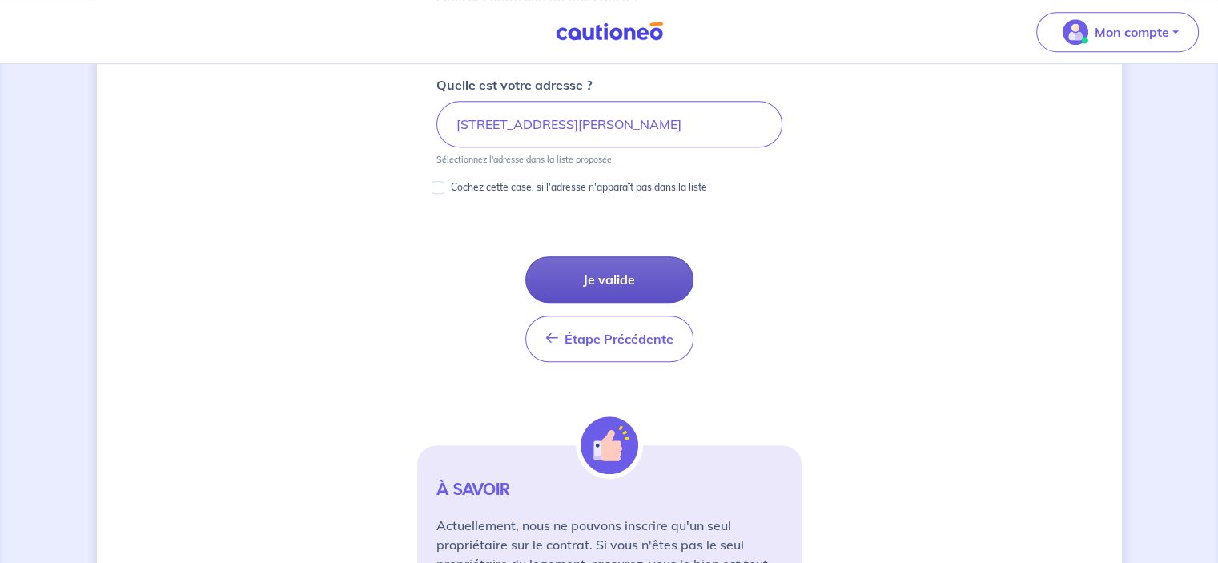
click at [608, 283] on button "Je valide" at bounding box center [609, 279] width 168 height 46
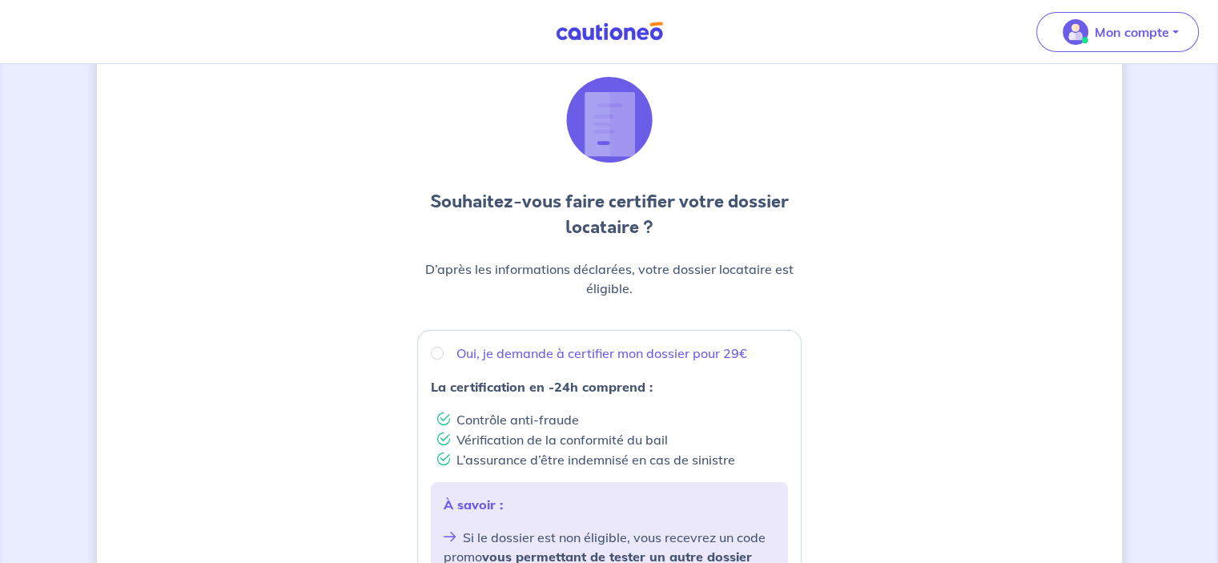
scroll to position [80, 0]
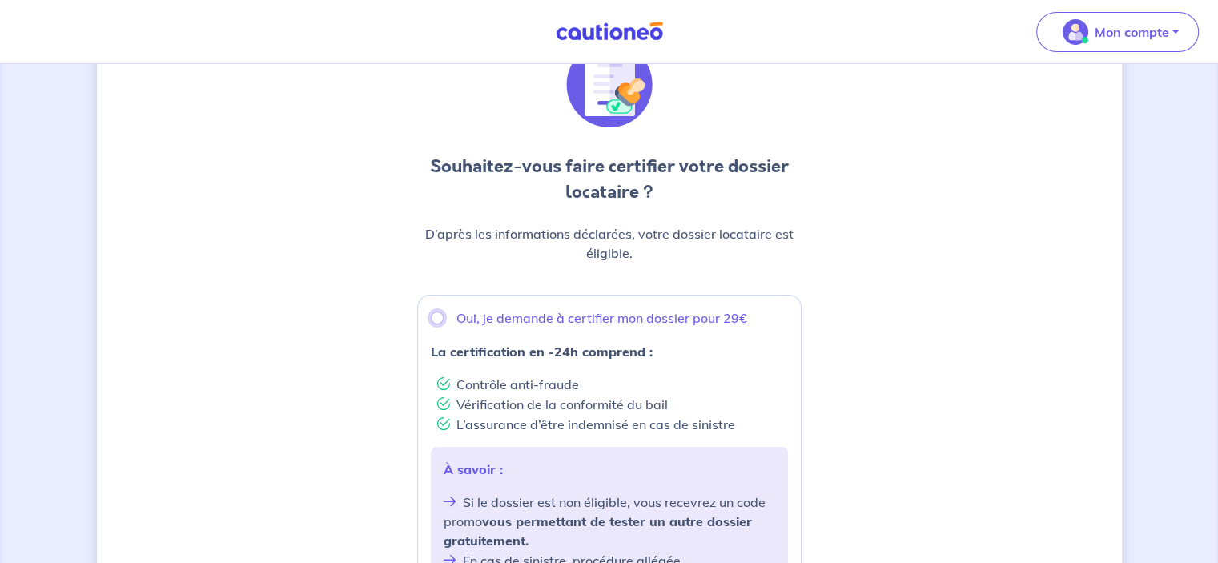
click at [439, 321] on input "Oui, je demande à certifier mon dossier pour 29€" at bounding box center [437, 317] width 13 height 13
radio input "true"
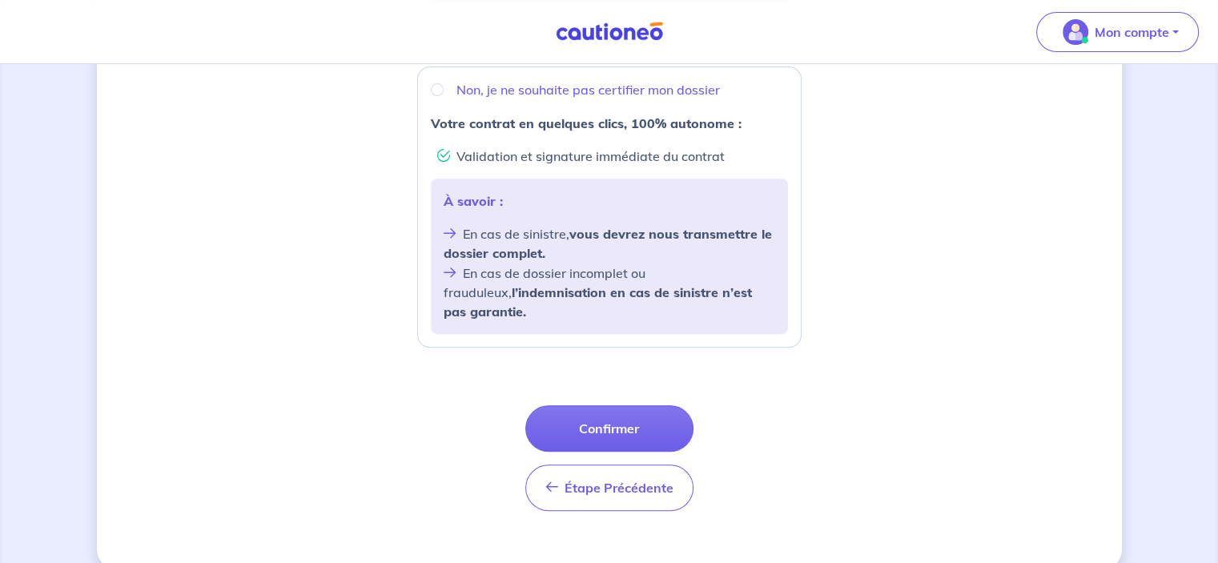
scroll to position [637, 0]
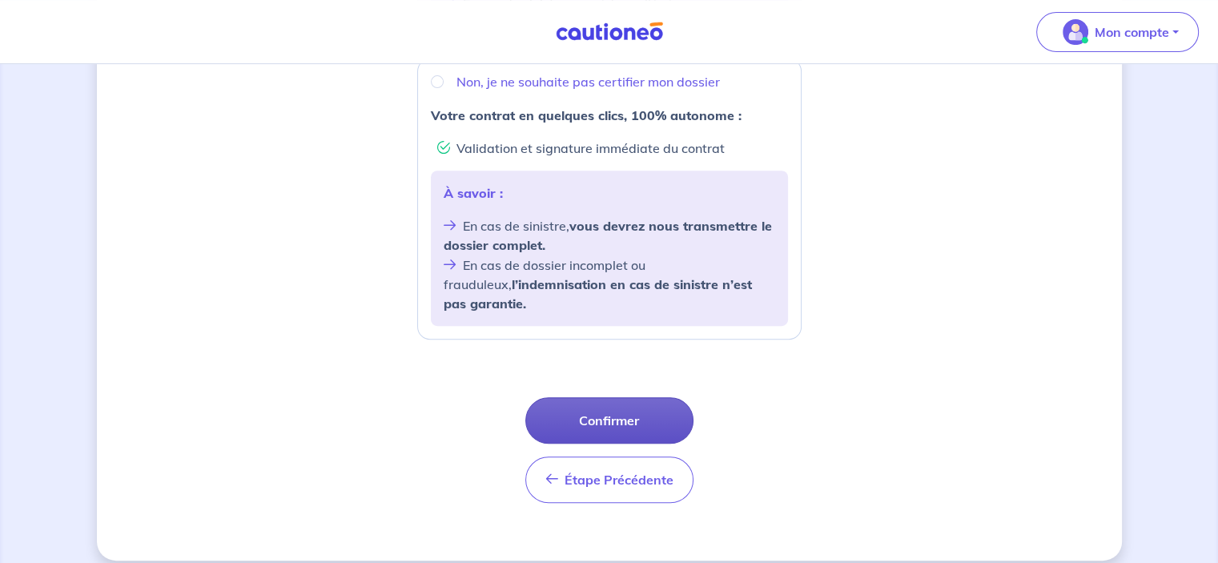
click at [610, 404] on button "Confirmer" at bounding box center [609, 420] width 168 height 46
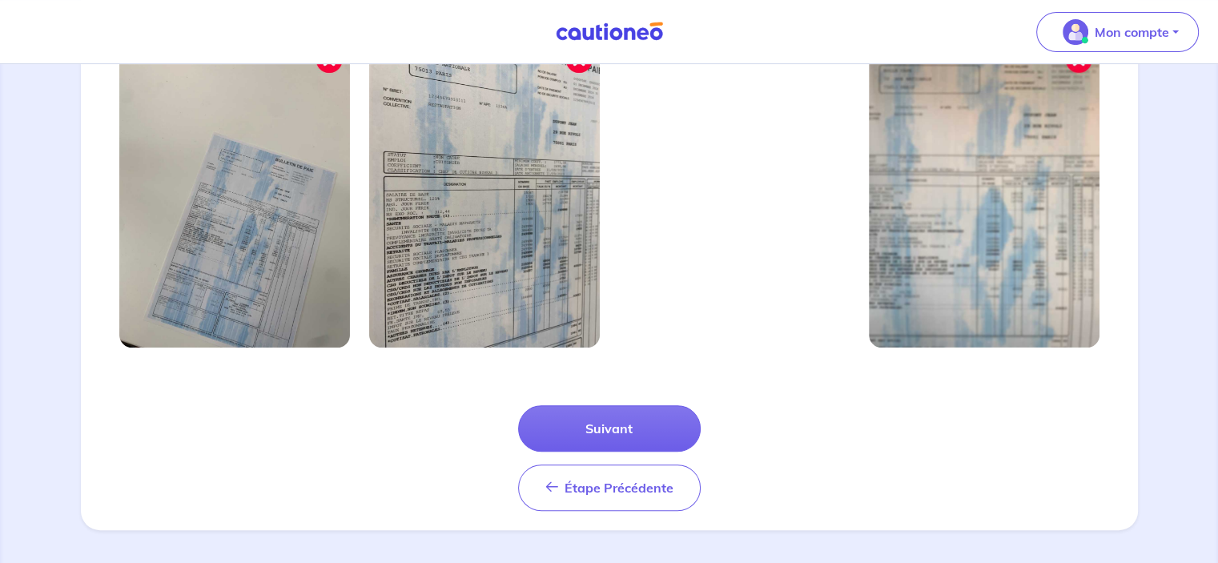
scroll to position [583, 0]
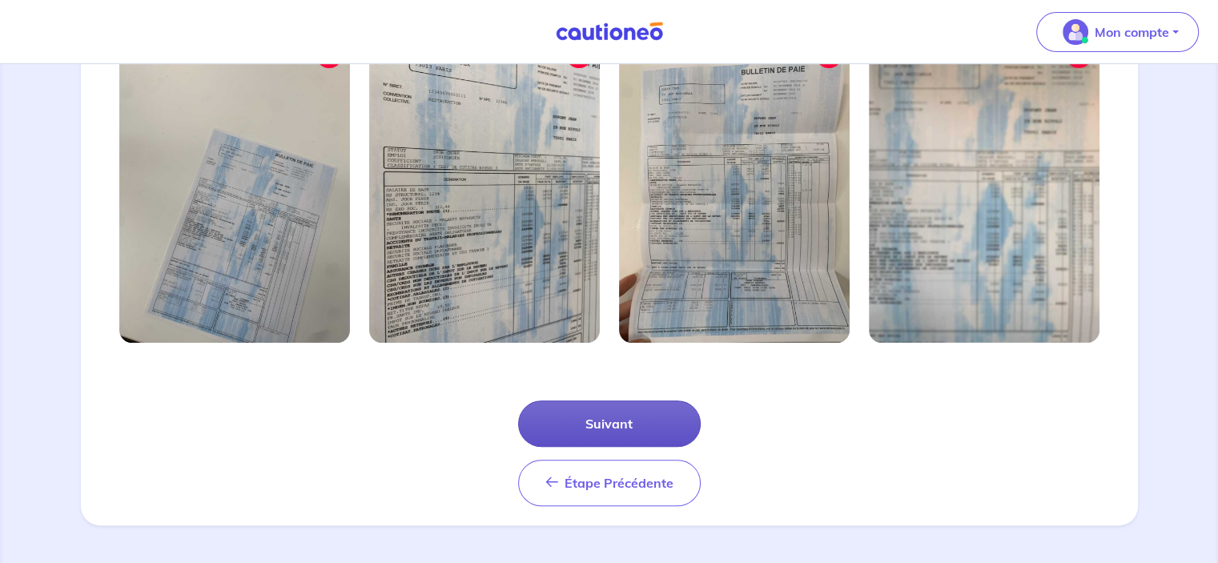
click at [605, 415] on button "Suivant" at bounding box center [609, 423] width 183 height 46
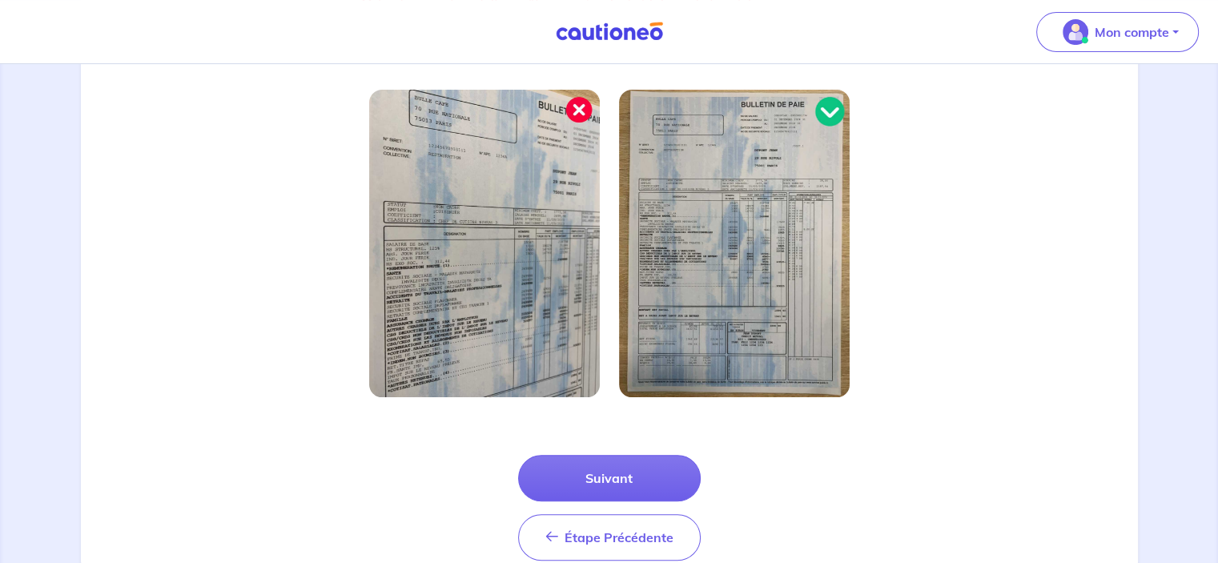
scroll to position [506, 0]
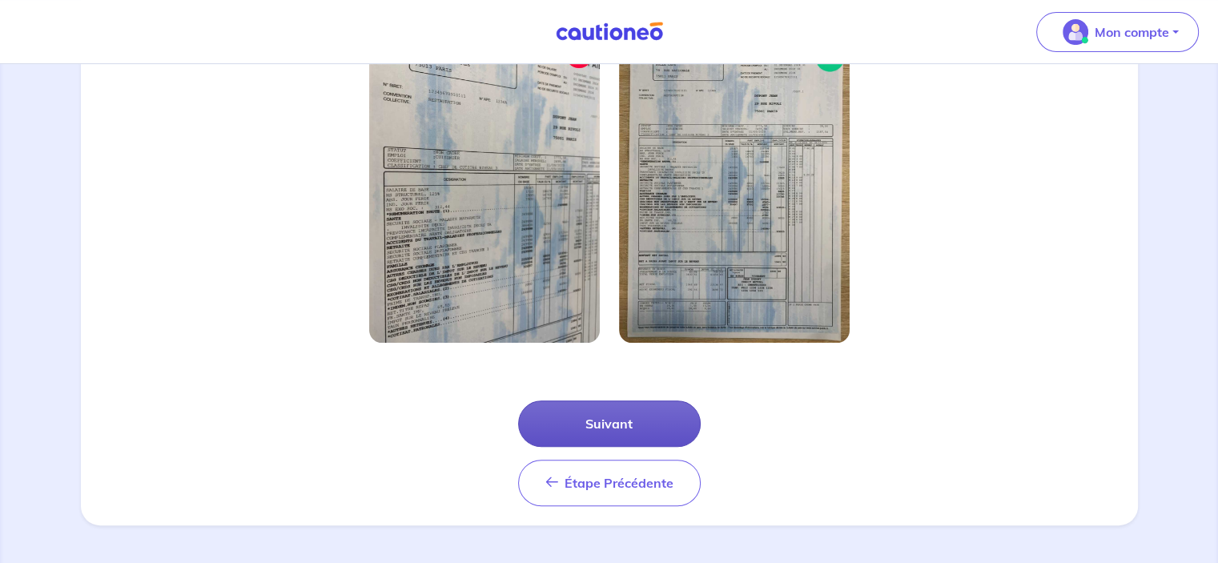
click at [608, 431] on button "Suivant" at bounding box center [609, 423] width 183 height 46
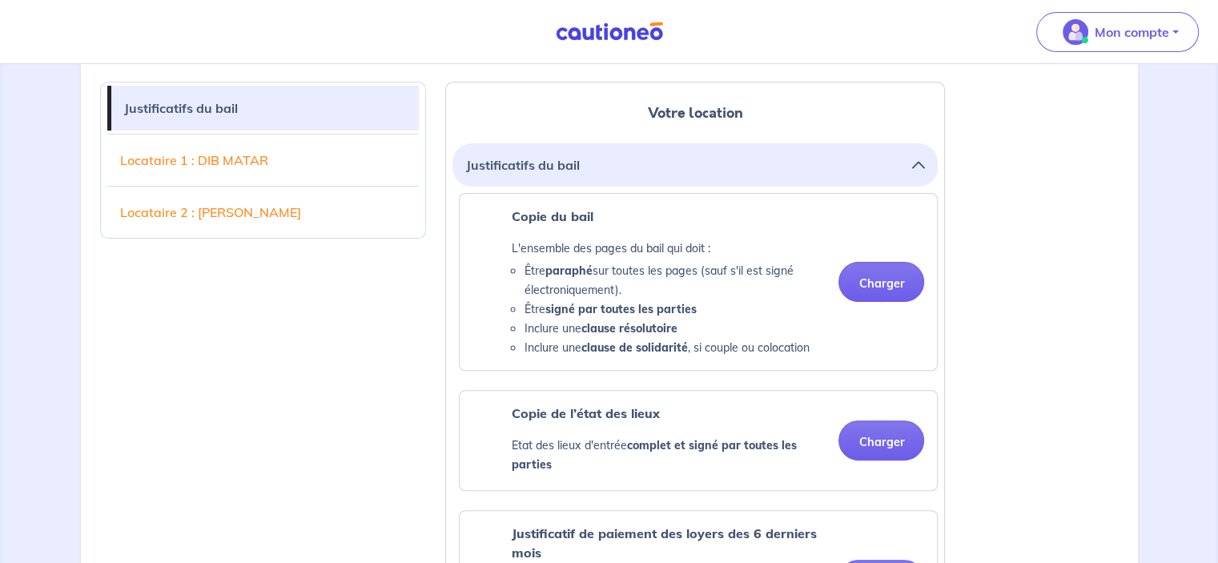
scroll to position [400, 0]
click at [877, 279] on button "Charger" at bounding box center [881, 280] width 86 height 40
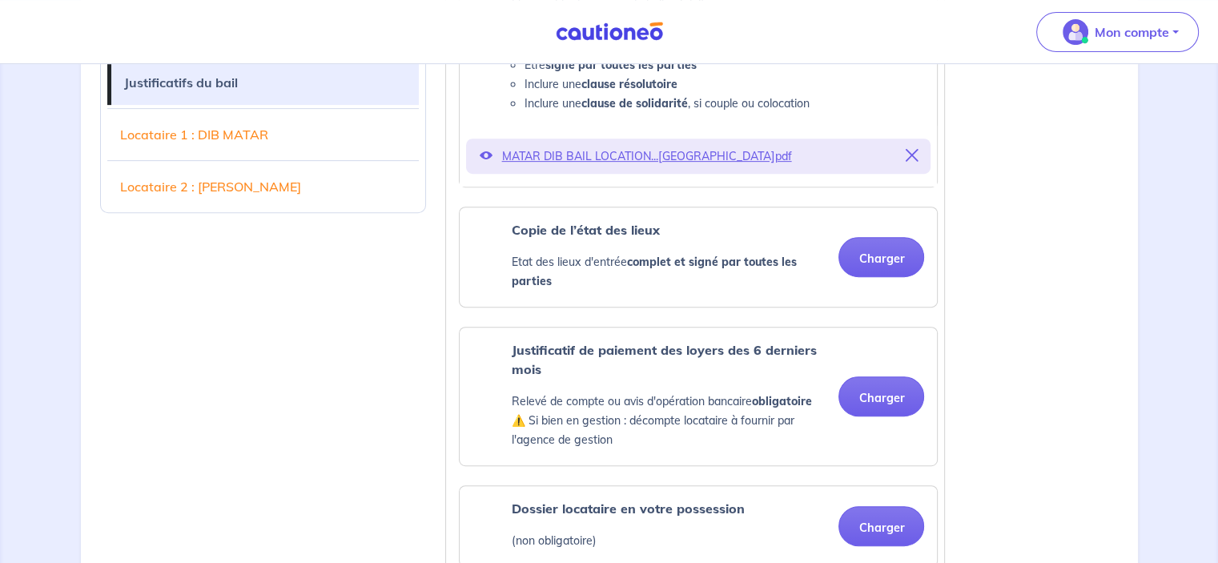
scroll to position [720, 0]
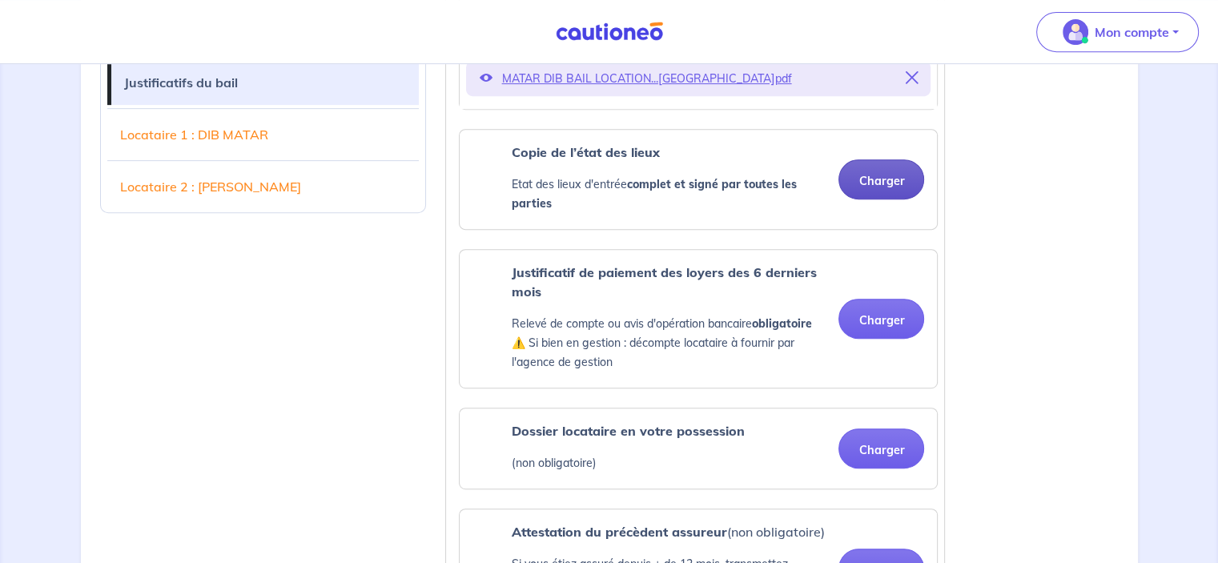
click at [879, 179] on button "Charger" at bounding box center [881, 179] width 86 height 40
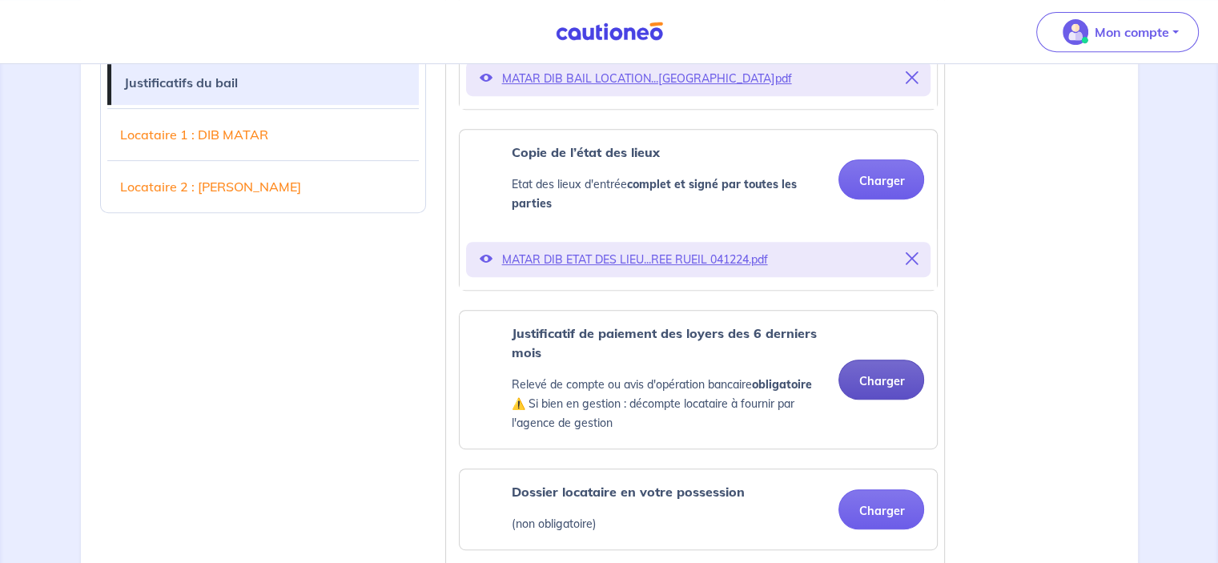
click at [880, 380] on button "Charger" at bounding box center [881, 379] width 86 height 40
click at [879, 380] on button "Charger" at bounding box center [881, 379] width 86 height 40
click at [877, 379] on button "Charger" at bounding box center [881, 379] width 86 height 40
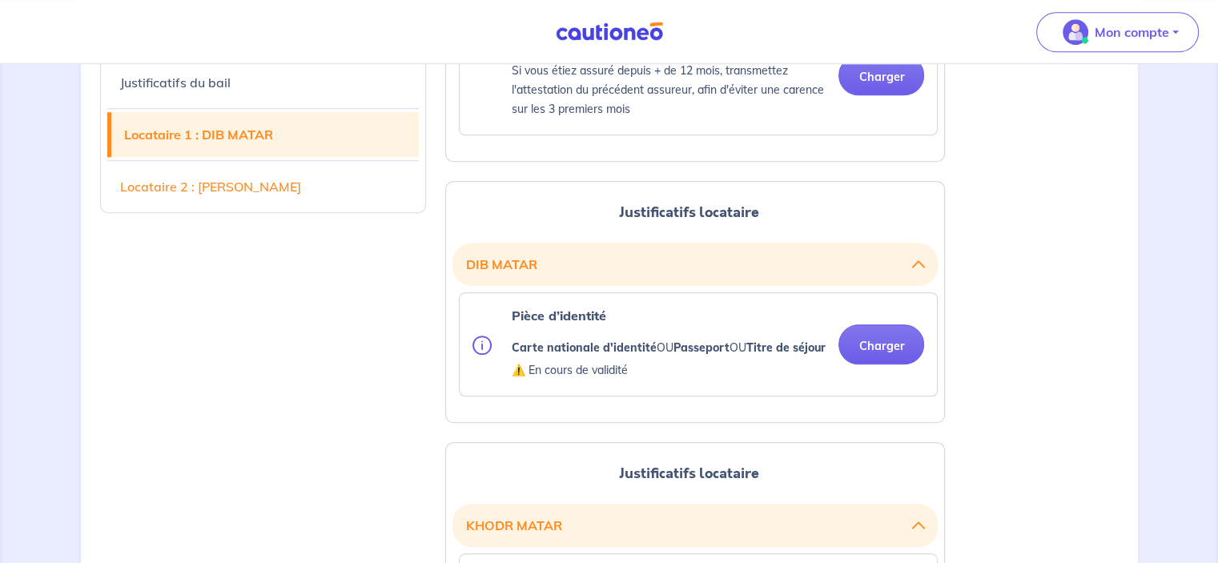
scroll to position [1361, 0]
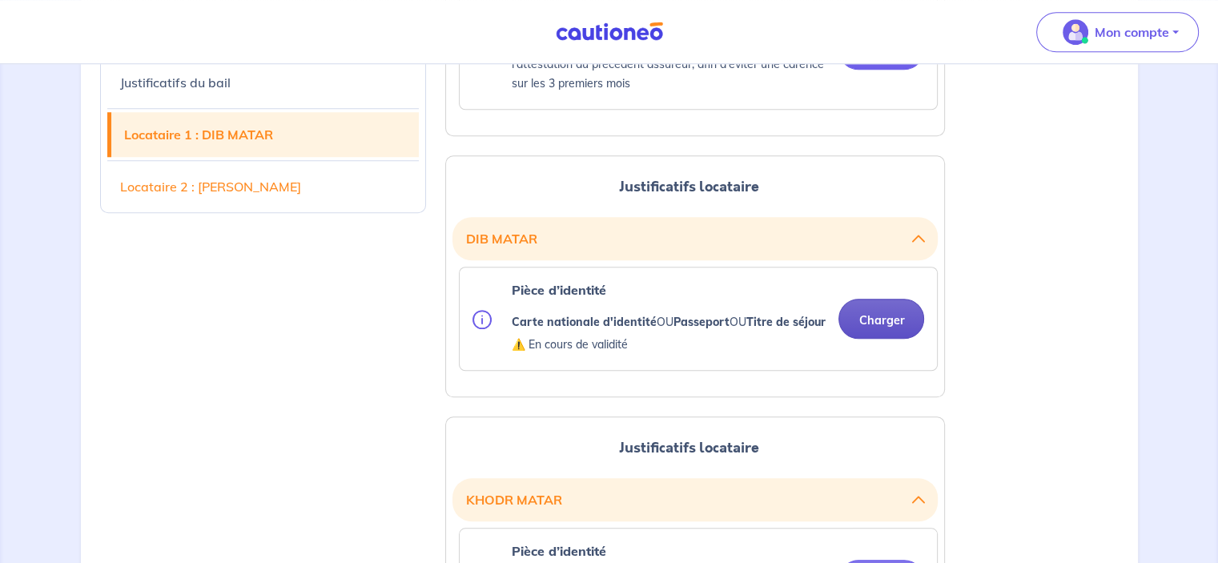
click at [884, 329] on button "Charger" at bounding box center [881, 319] width 86 height 40
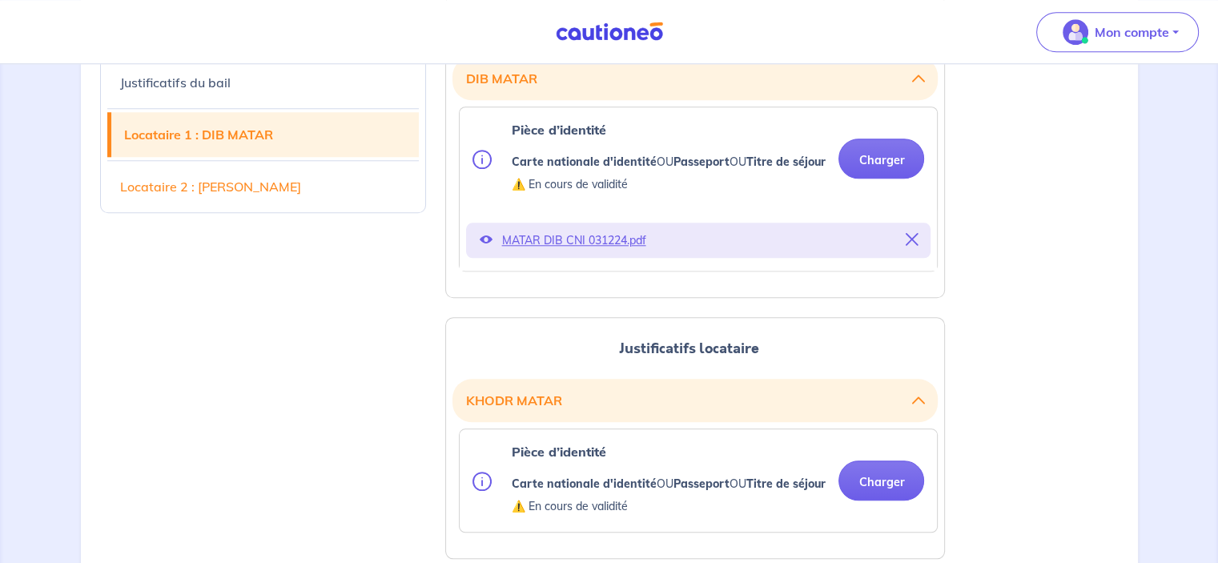
scroll to position [1681, 0]
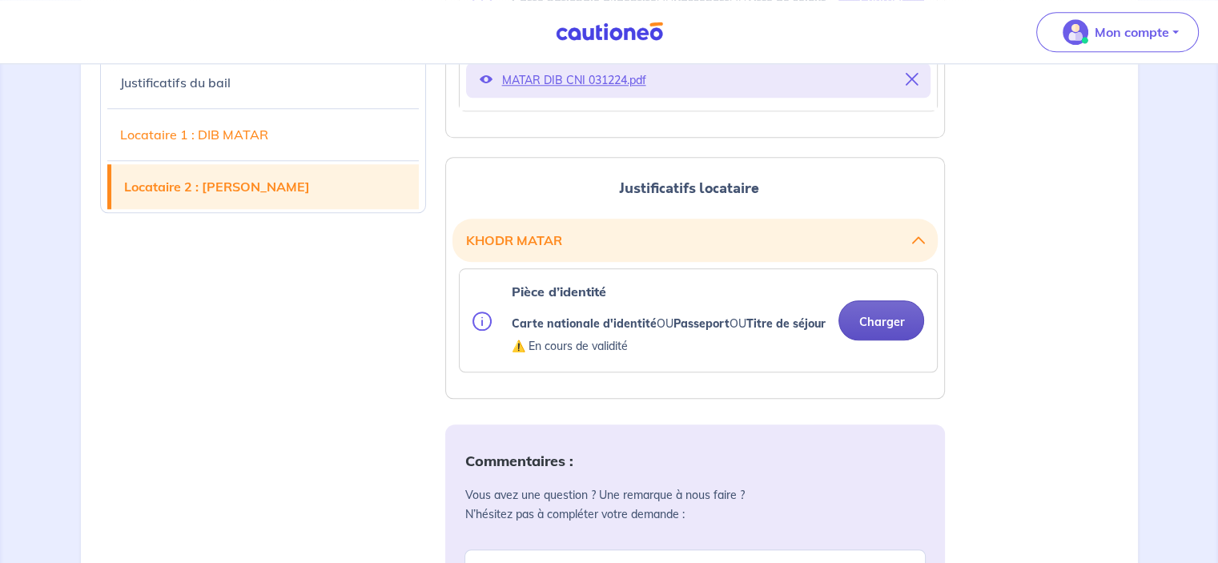
click at [877, 340] on button "Charger" at bounding box center [881, 320] width 86 height 40
click at [885, 340] on button "Charger" at bounding box center [881, 320] width 86 height 40
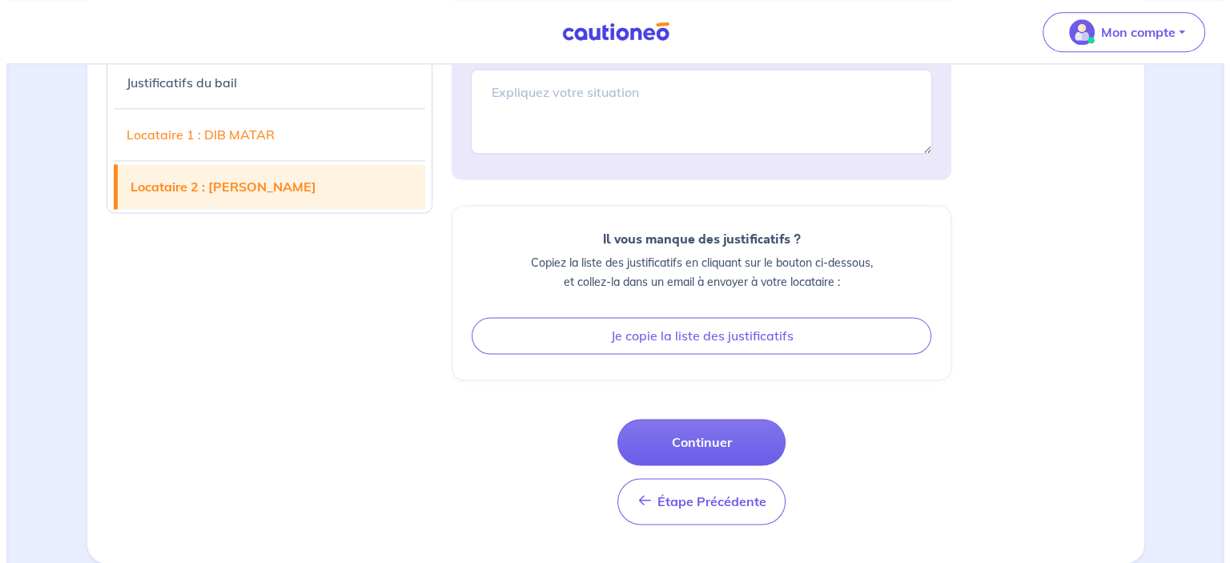
scroll to position [2256, 0]
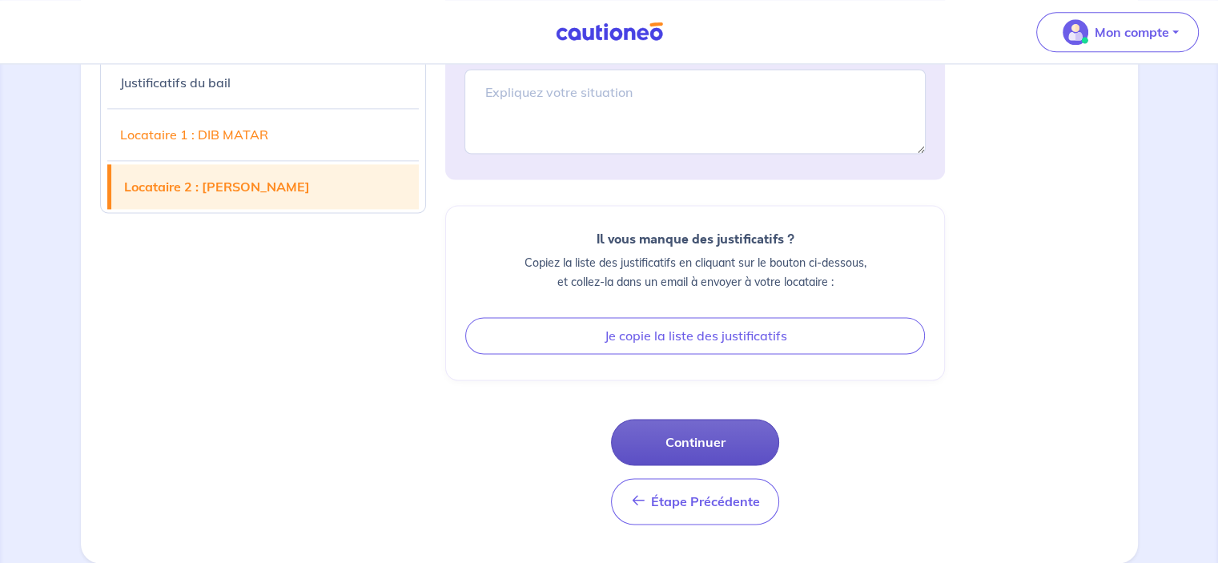
click at [701, 435] on button "Continuer" at bounding box center [695, 442] width 168 height 46
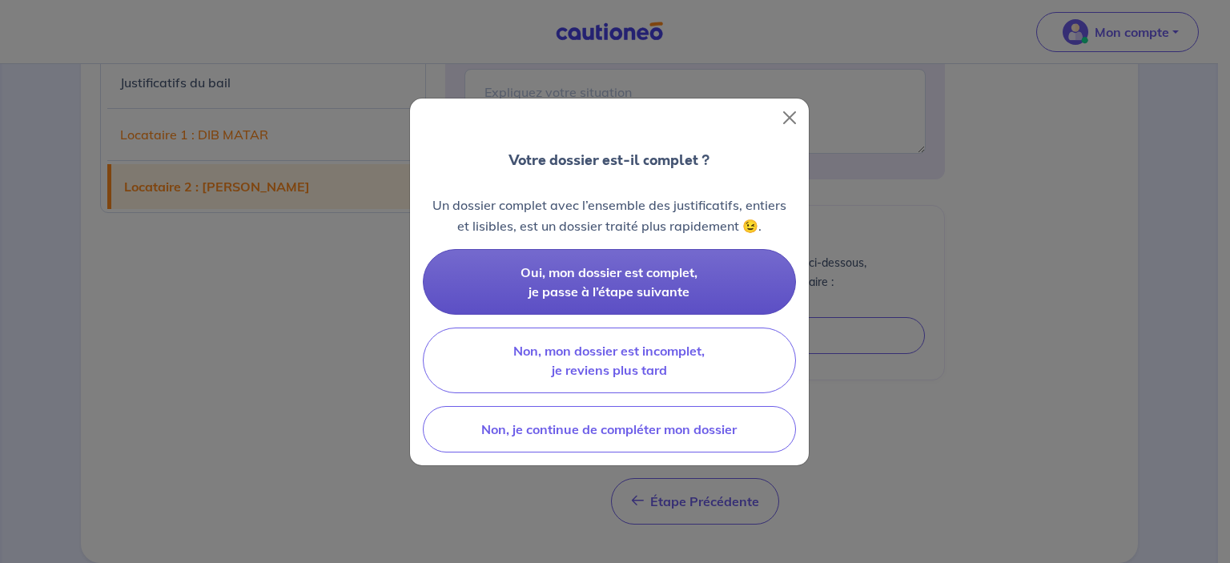
click at [611, 280] on button "Oui, mon dossier est complet, je passe à l’étape suivante" at bounding box center [609, 282] width 373 height 66
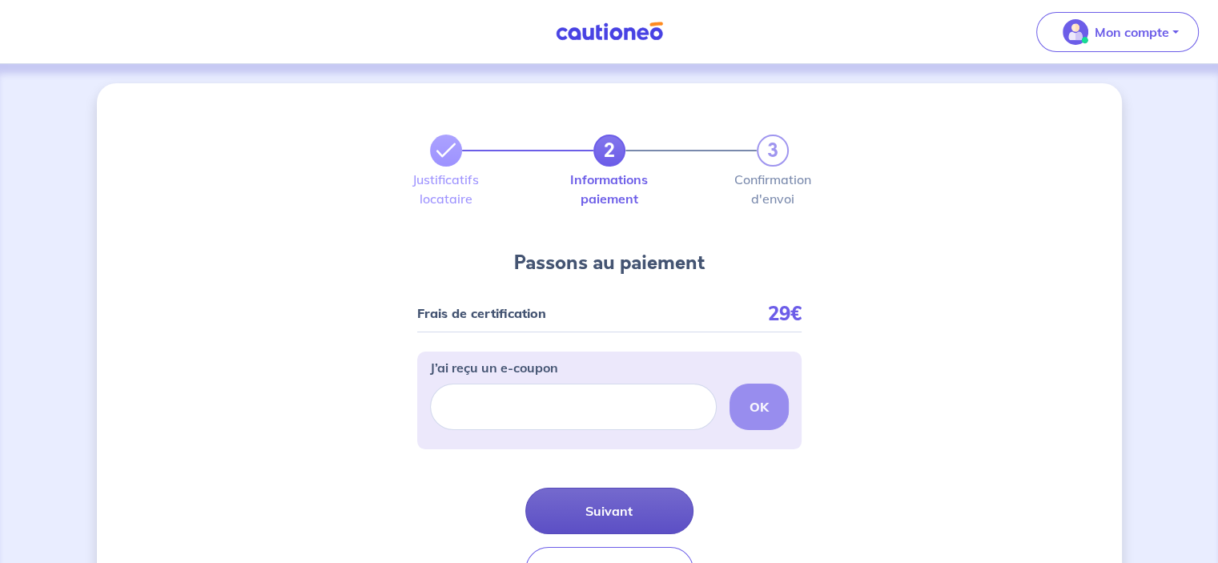
click at [616, 508] on button "Suivant" at bounding box center [609, 511] width 168 height 46
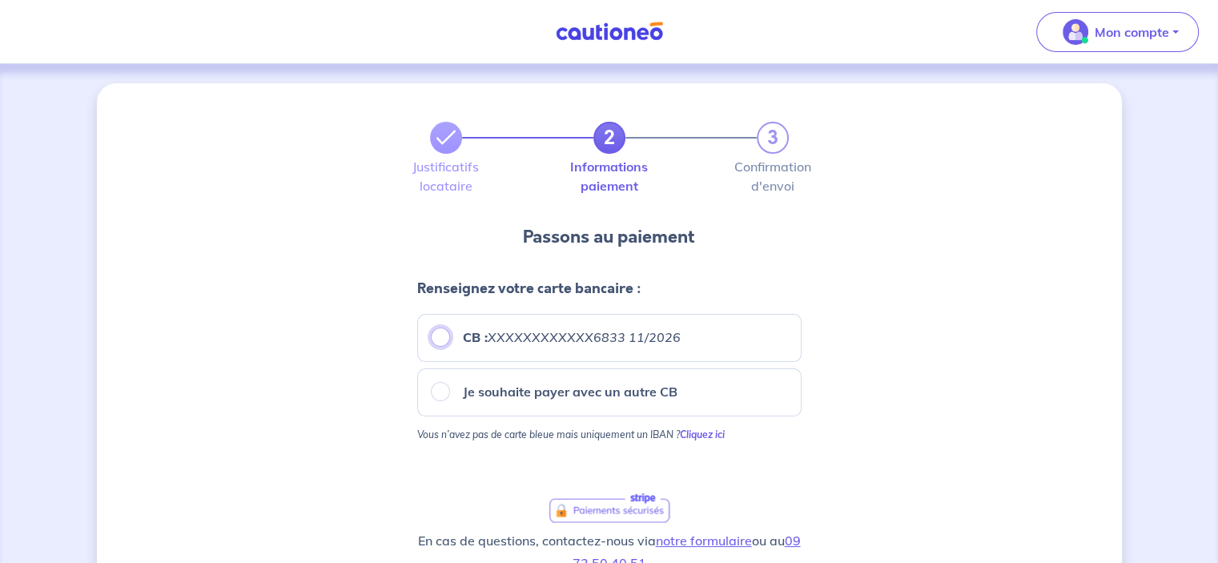
click at [438, 339] on input "CB : XXXXXXXXXXXX6833 11/2026" at bounding box center [440, 336] width 19 height 19
radio input "true"
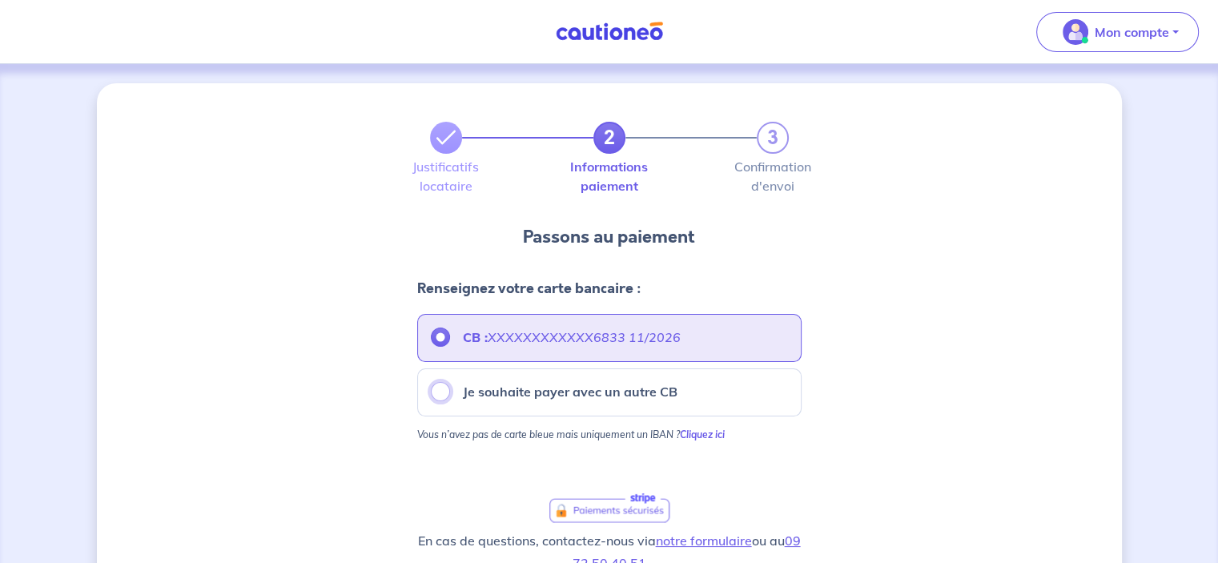
click at [440, 391] on input "Je souhaite payer avec un autre CB" at bounding box center [440, 391] width 19 height 19
radio input "true"
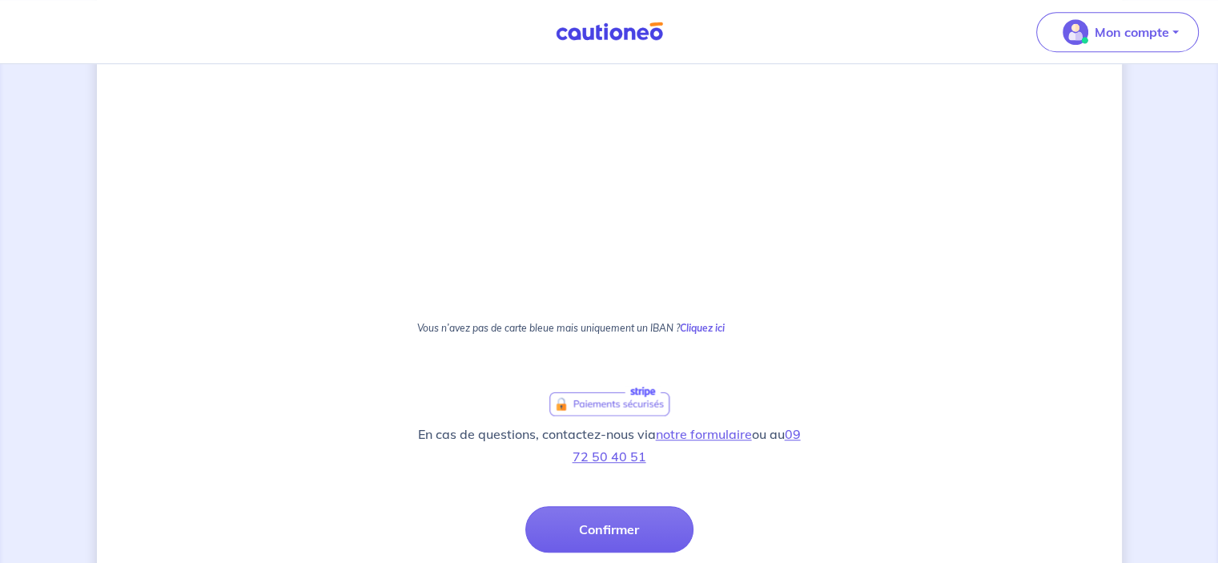
scroll to position [944, 0]
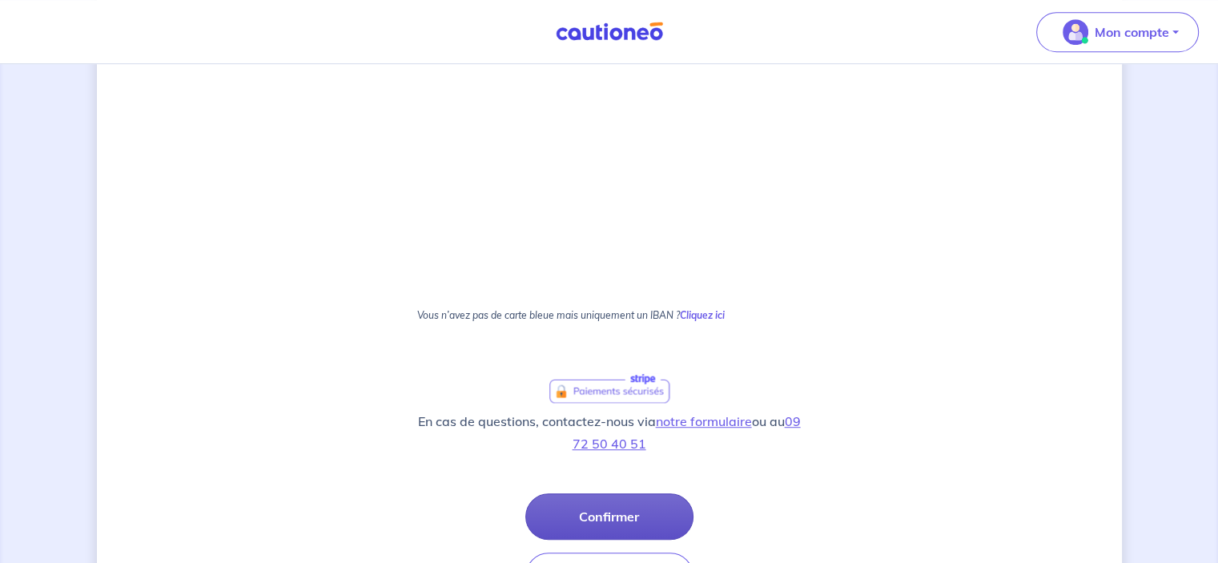
click at [621, 508] on button "Confirmer" at bounding box center [609, 516] width 168 height 46
